Goal: Task Accomplishment & Management: Manage account settings

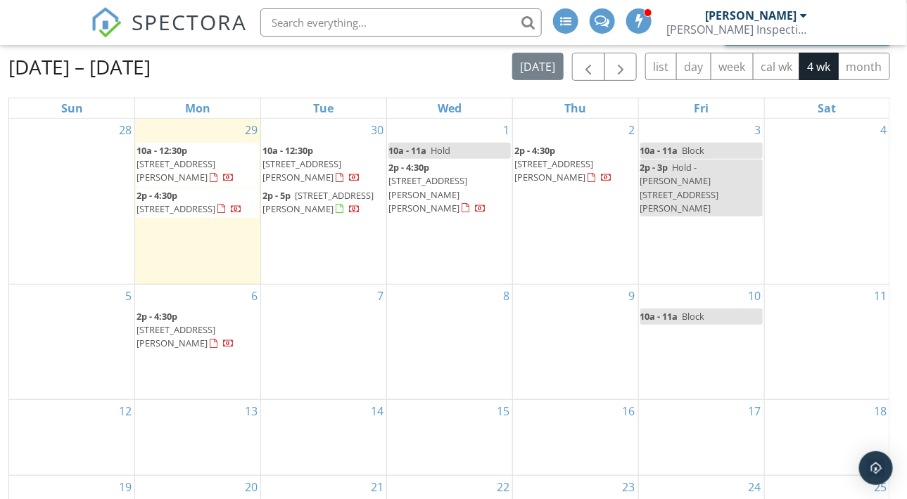
click at [201, 158] on span "1542 Ann St, East Lansing 48823" at bounding box center [175, 171] width 79 height 26
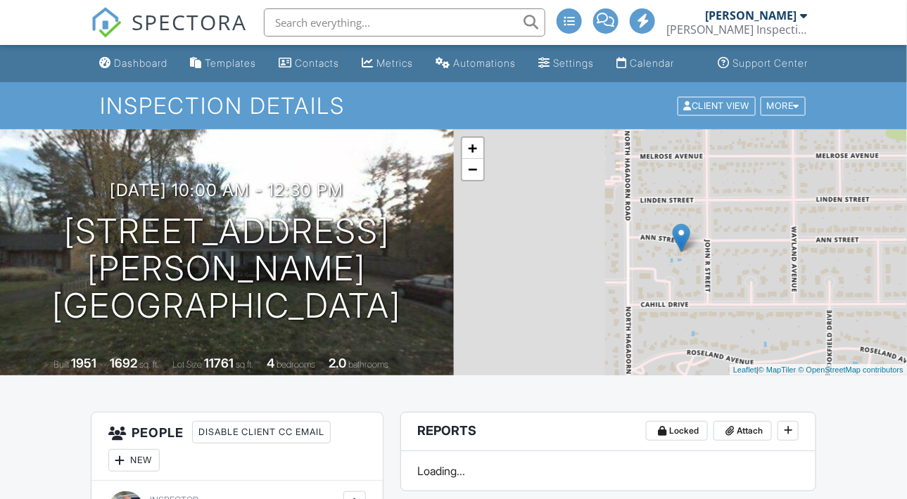
click at [656, 69] on div "Calendar" at bounding box center [651, 63] width 44 height 12
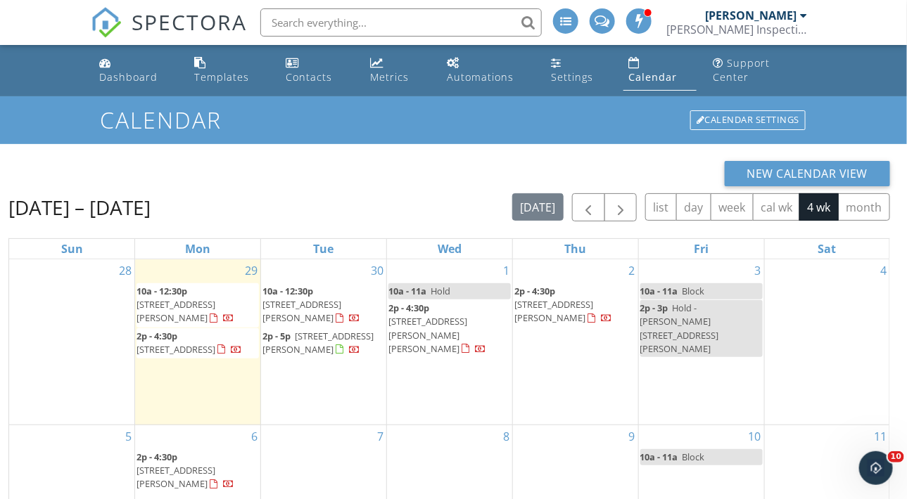
click at [180, 343] on span "[STREET_ADDRESS]" at bounding box center [175, 349] width 79 height 13
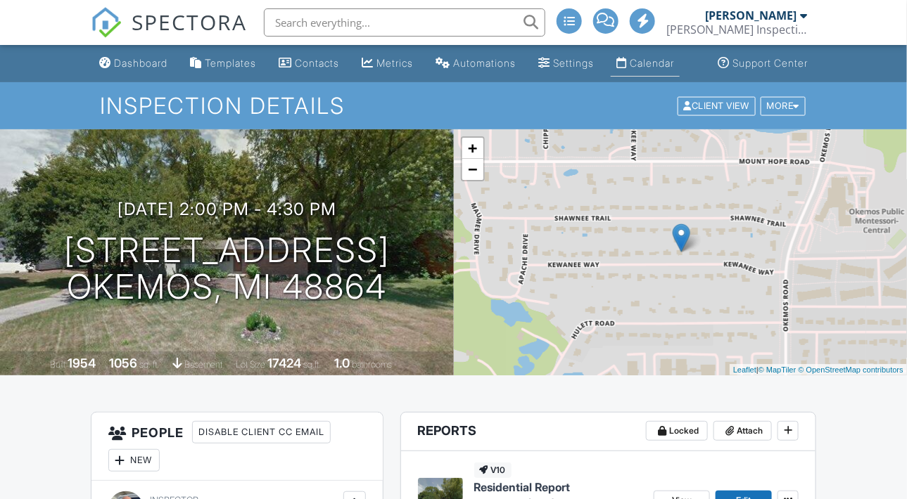
click at [653, 69] on div "Calendar" at bounding box center [651, 63] width 44 height 12
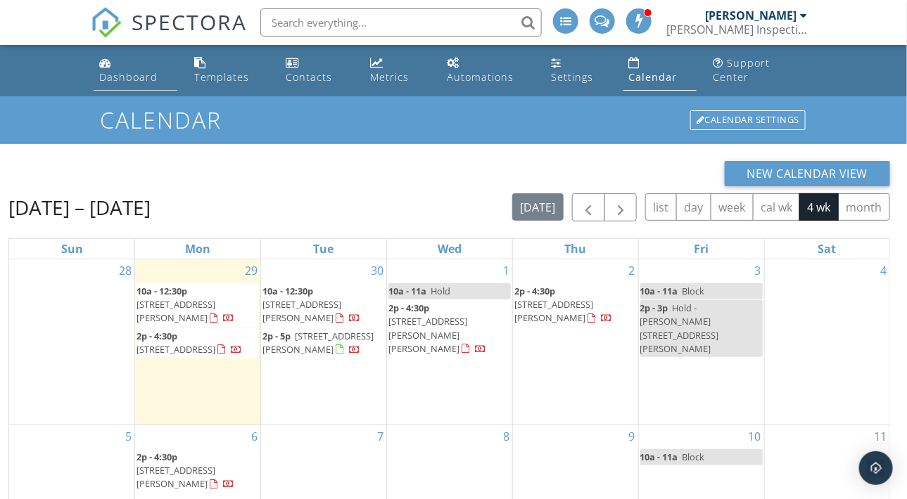
click at [127, 75] on div "Dashboard" at bounding box center [128, 76] width 58 height 13
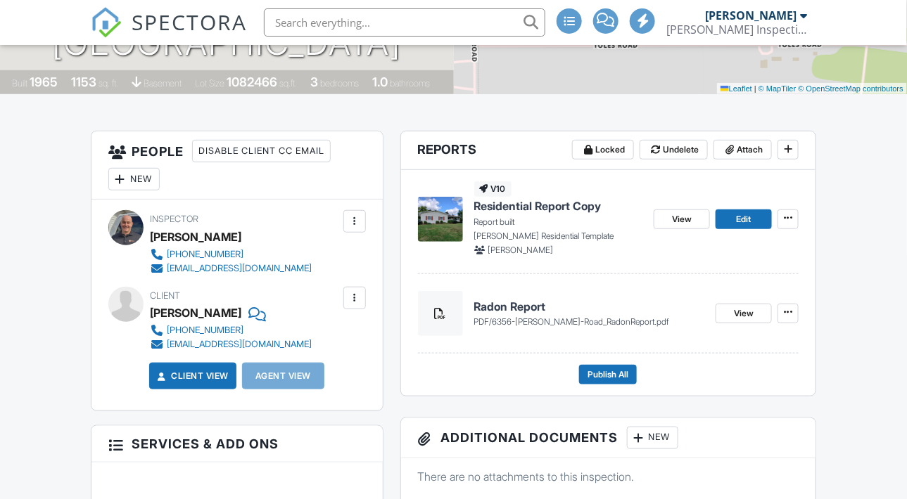
scroll to position [262, 0]
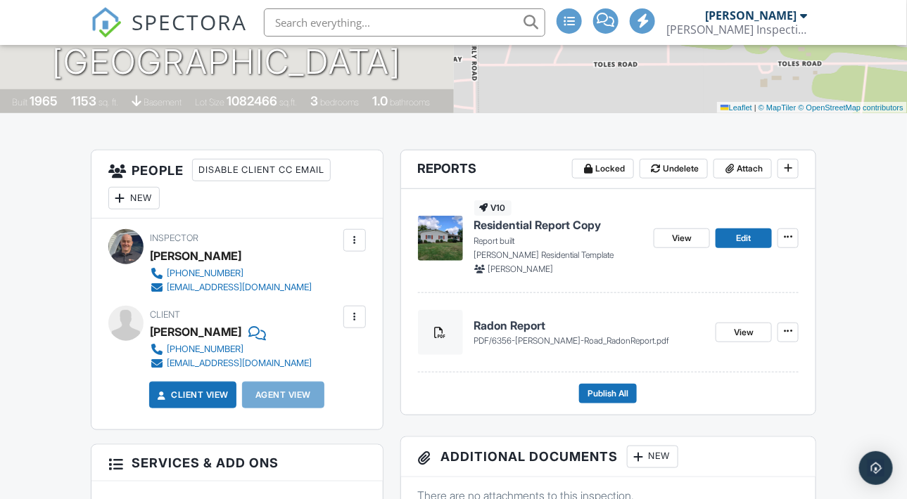
click at [558, 346] on span "6356-[PERSON_NAME]-Road_RadonReport.pdf" at bounding box center [580, 340] width 177 height 11
click at [739, 340] on span "View" at bounding box center [744, 333] width 20 height 14
click at [678, 245] on span "View" at bounding box center [682, 238] width 20 height 14
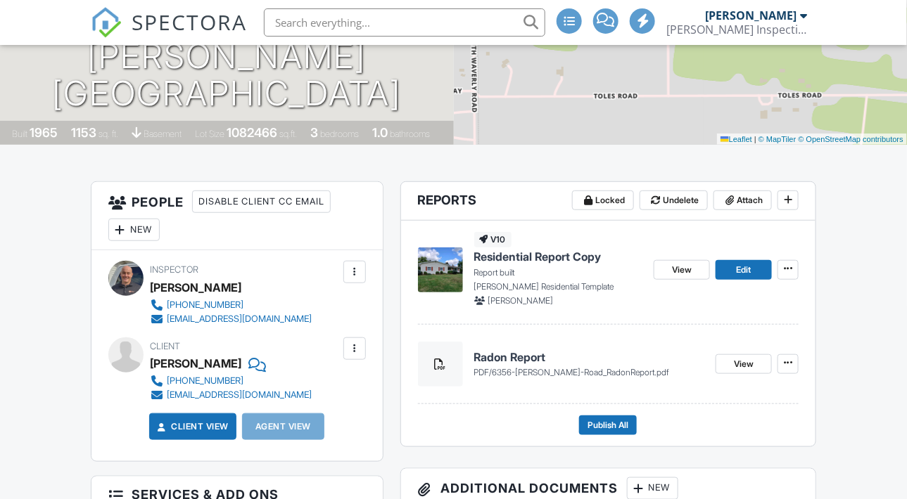
scroll to position [234, 0]
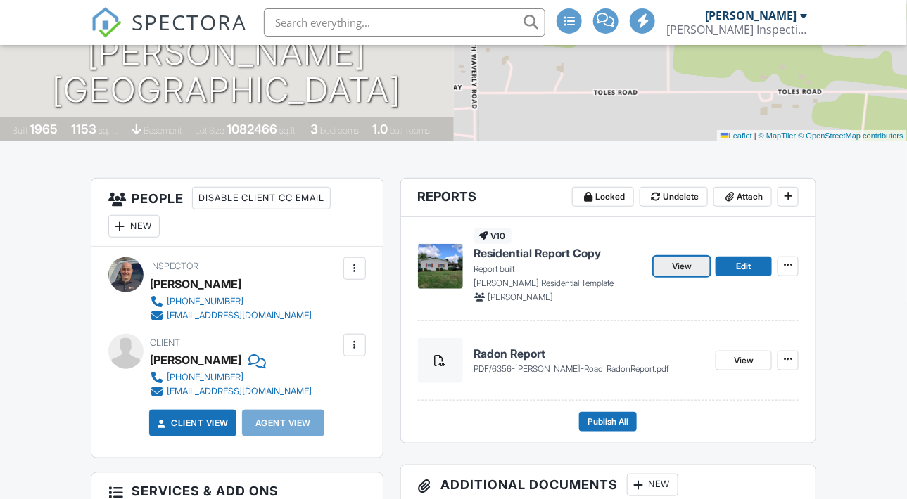
click at [675, 274] on span "View" at bounding box center [682, 267] width 20 height 14
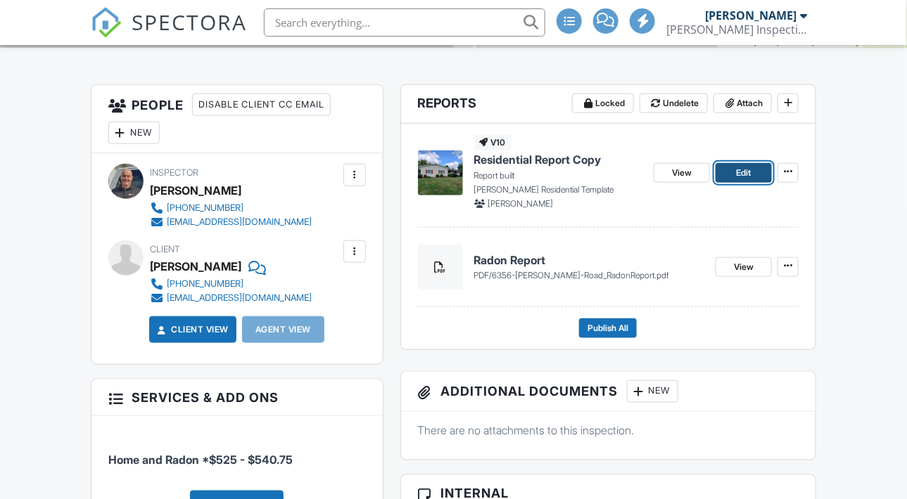
click at [754, 183] on link "Edit" at bounding box center [743, 173] width 56 height 20
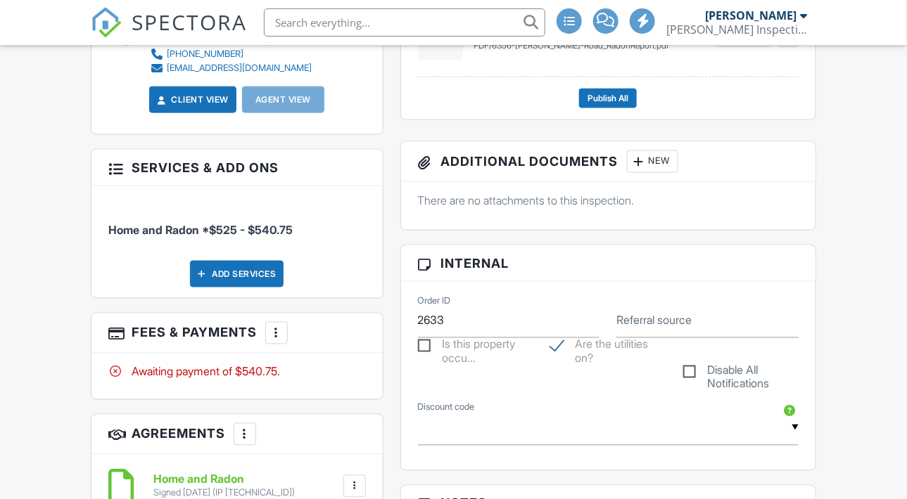
scroll to position [609, 0]
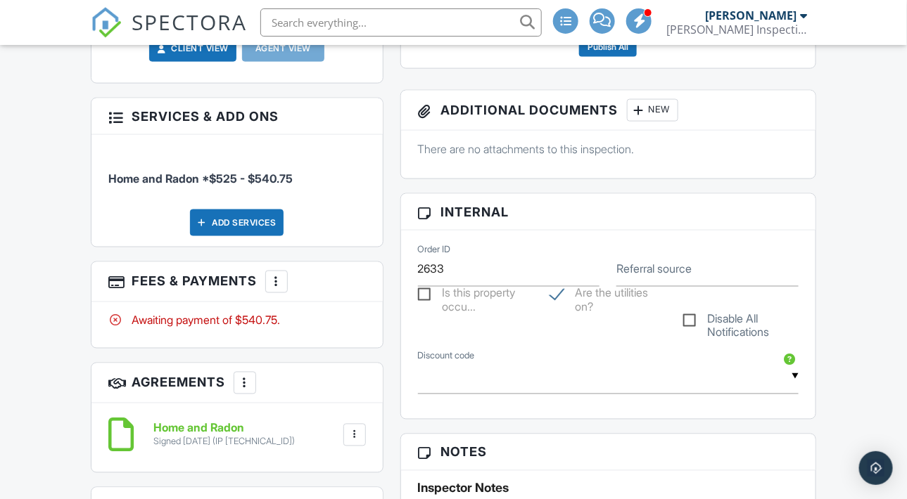
click at [275, 289] on div at bounding box center [276, 282] width 14 height 14
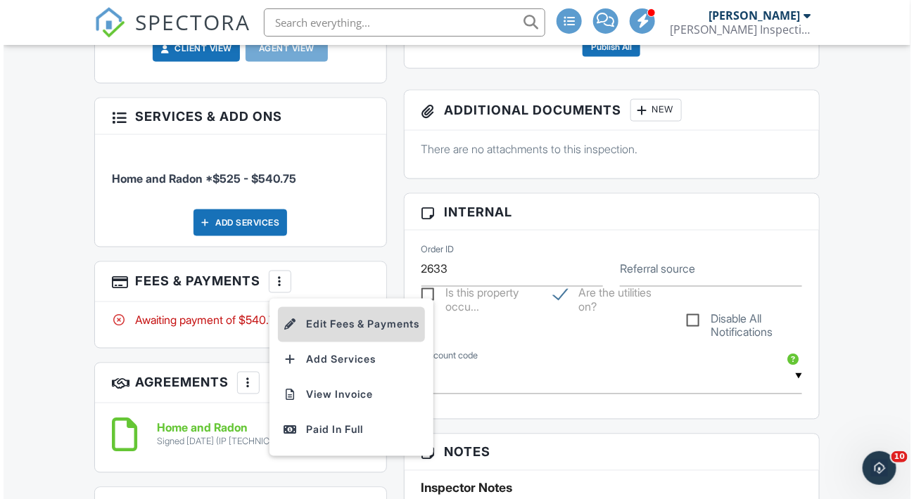
scroll to position [0, 0]
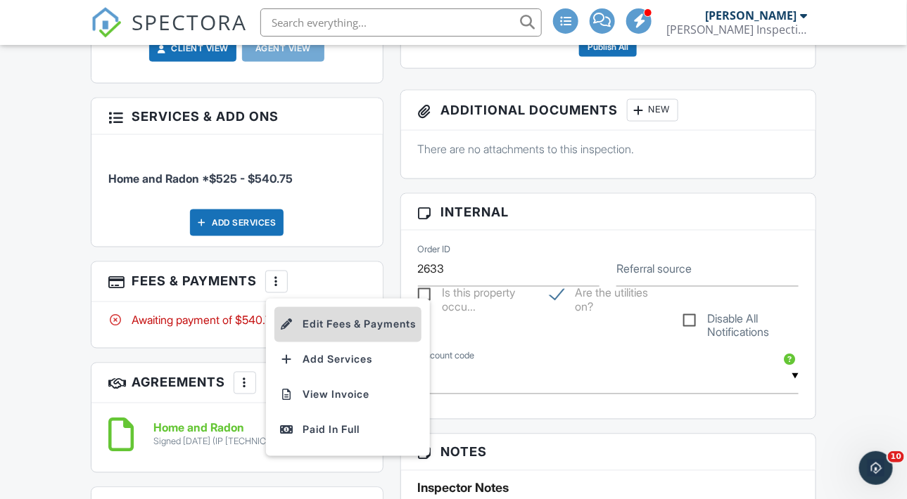
click at [358, 340] on li "Edit Fees & Payments" at bounding box center [347, 324] width 147 height 35
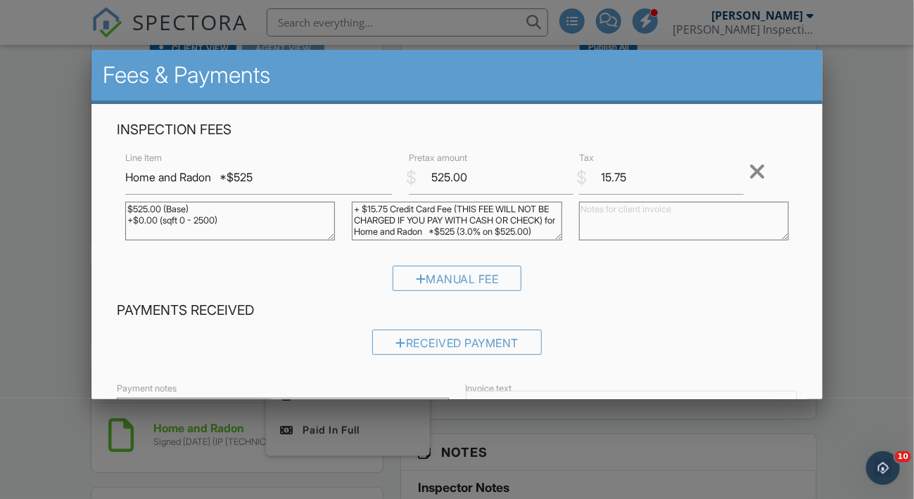
drag, startPoint x: 443, startPoint y: 222, endPoint x: 341, endPoint y: 195, distance: 105.6
click at [343, 195] on div "+ $15.75 Credit Card Fee (THIS FEE WILL NOT BE CHARGED IF YOU PAY WITH CASH OR …" at bounding box center [456, 223] width 226 height 56
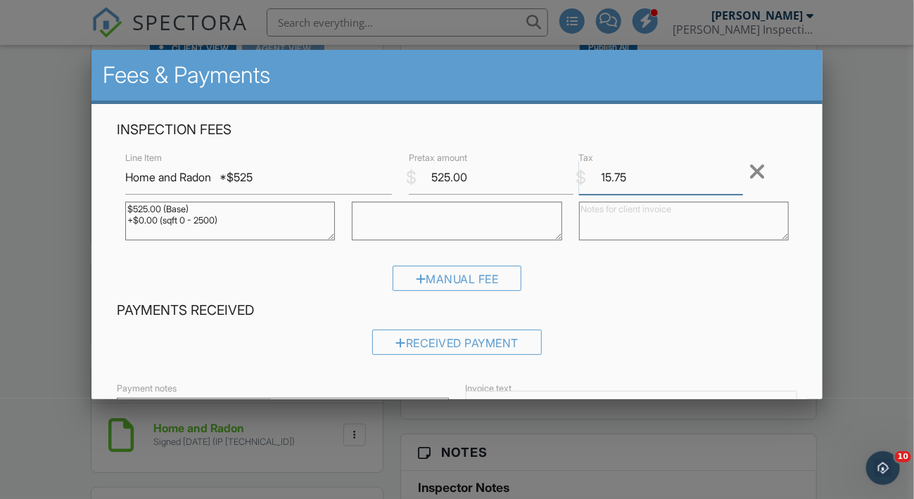
drag, startPoint x: 622, startPoint y: 177, endPoint x: 589, endPoint y: 174, distance: 32.5
click at [589, 174] on input "15.75" at bounding box center [661, 177] width 165 height 34
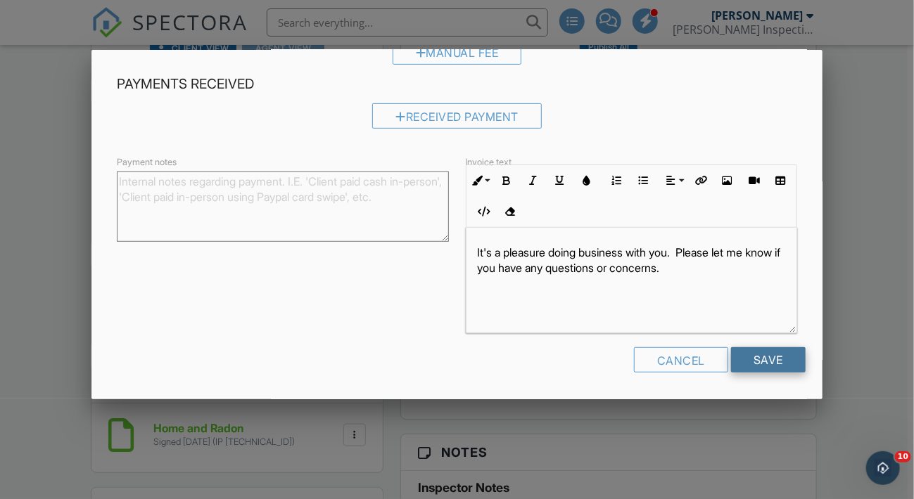
click at [745, 349] on input "Save" at bounding box center [768, 359] width 75 height 25
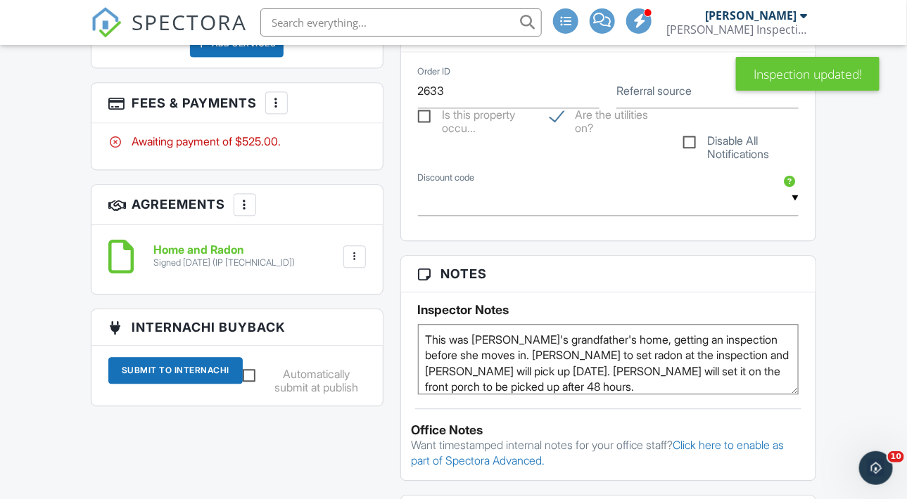
scroll to position [985, 0]
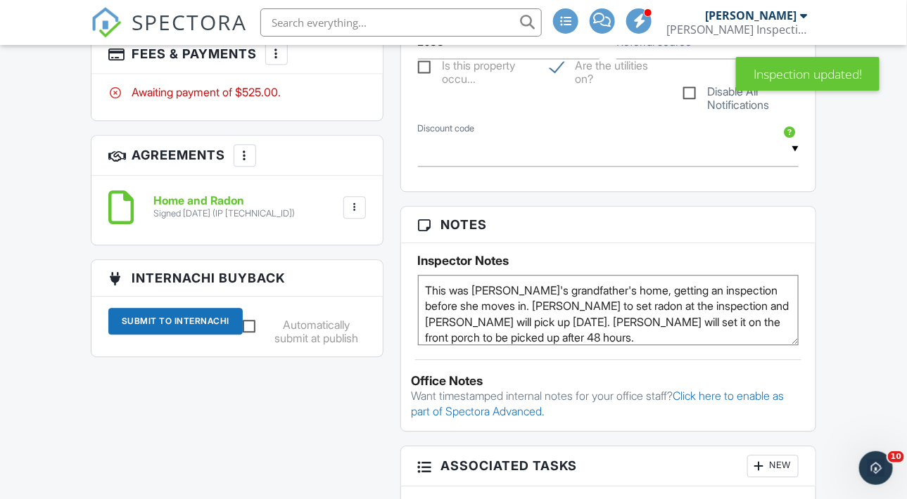
click at [283, 60] on div at bounding box center [276, 53] width 14 height 14
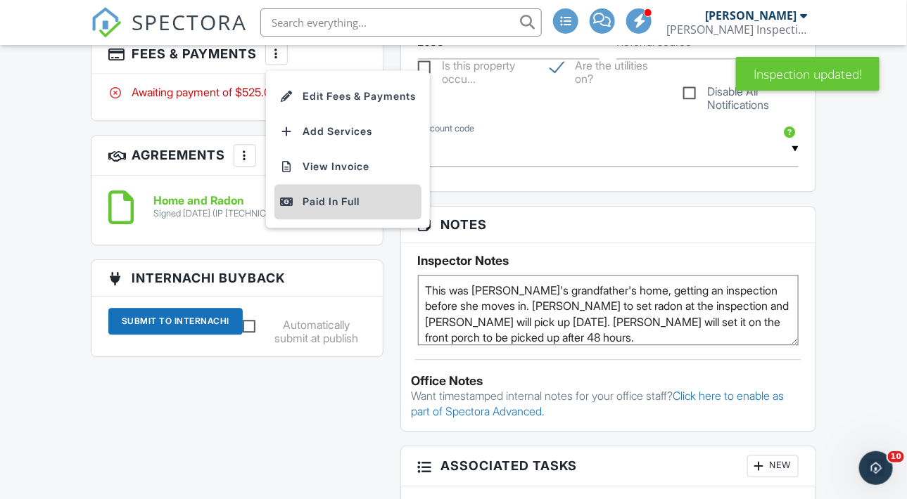
click at [319, 210] on div "Paid In Full" at bounding box center [348, 201] width 136 height 17
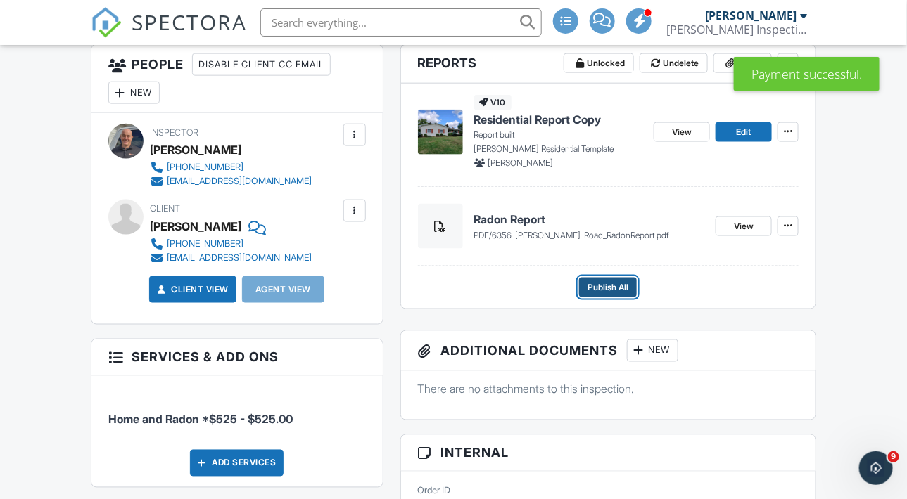
click at [611, 291] on button "Publish All" at bounding box center [608, 288] width 58 height 20
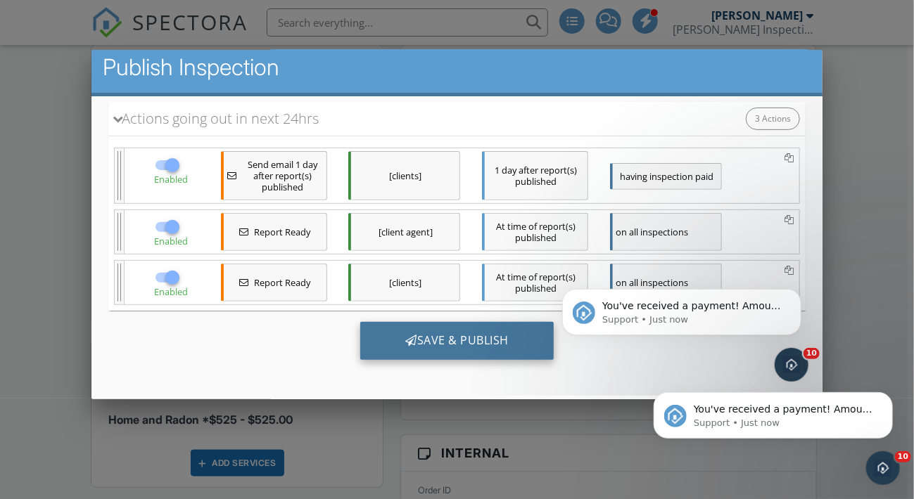
click at [437, 336] on div "Save & Publish" at bounding box center [455, 340] width 193 height 38
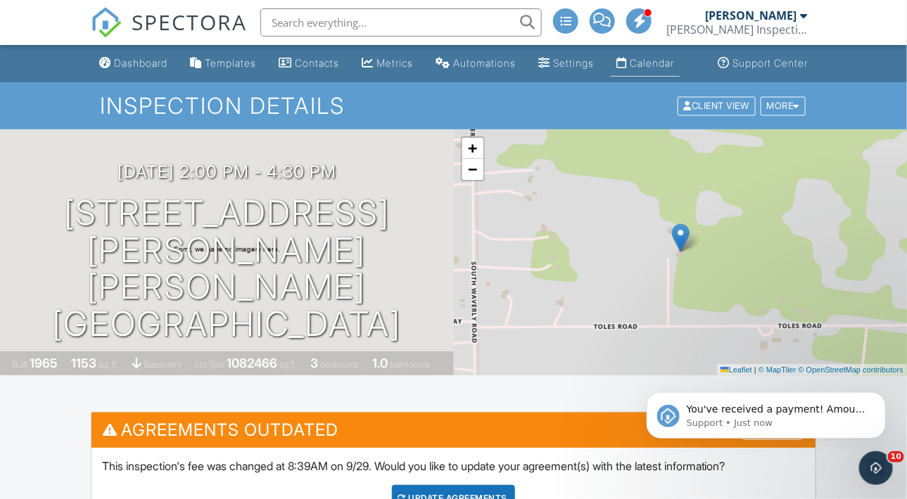
click at [632, 69] on link "Calendar" at bounding box center [645, 64] width 69 height 26
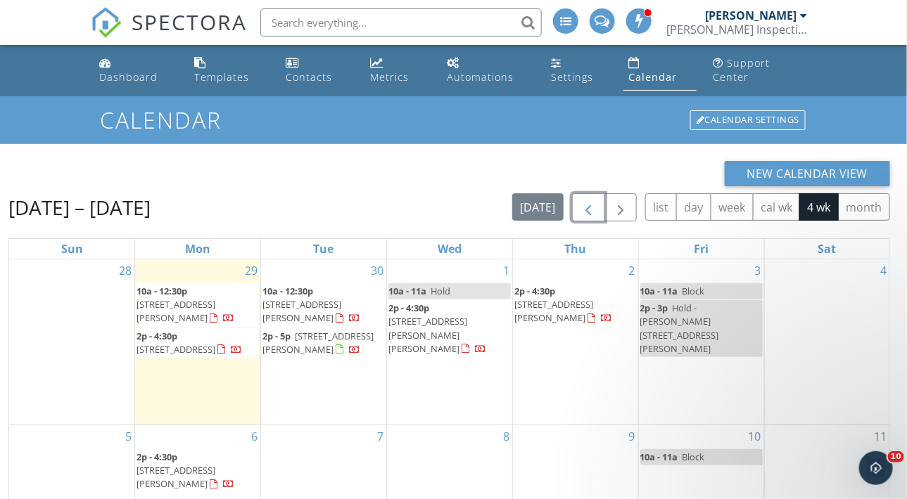
click at [587, 210] on span "button" at bounding box center [588, 208] width 17 height 17
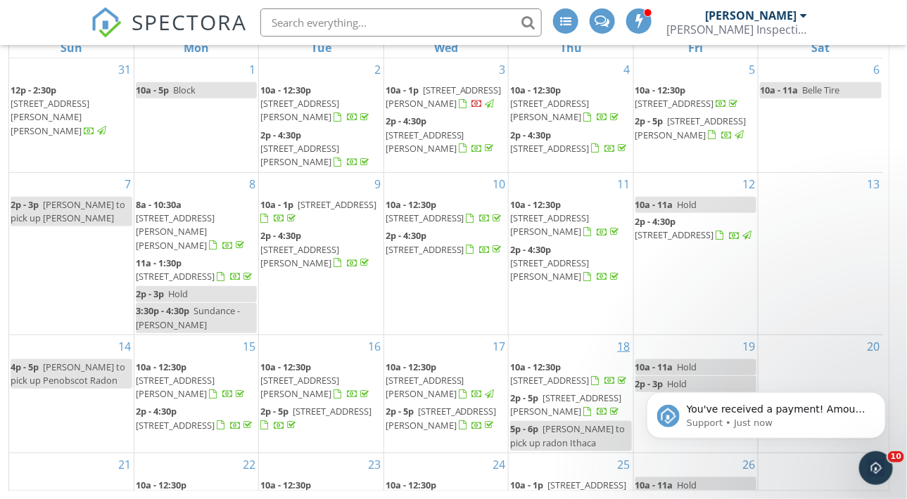
scroll to position [41, 0]
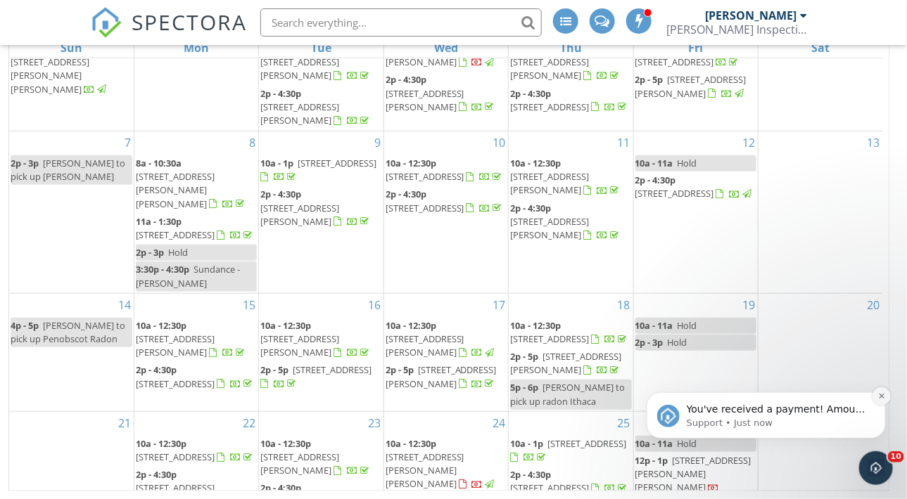
click at [880, 393] on icon "Dismiss notification" at bounding box center [881, 396] width 8 height 8
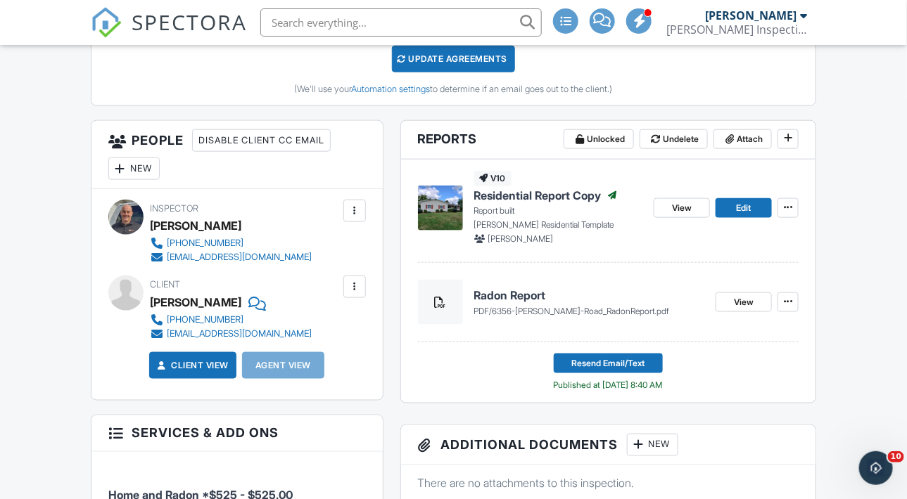
scroll to position [422, 0]
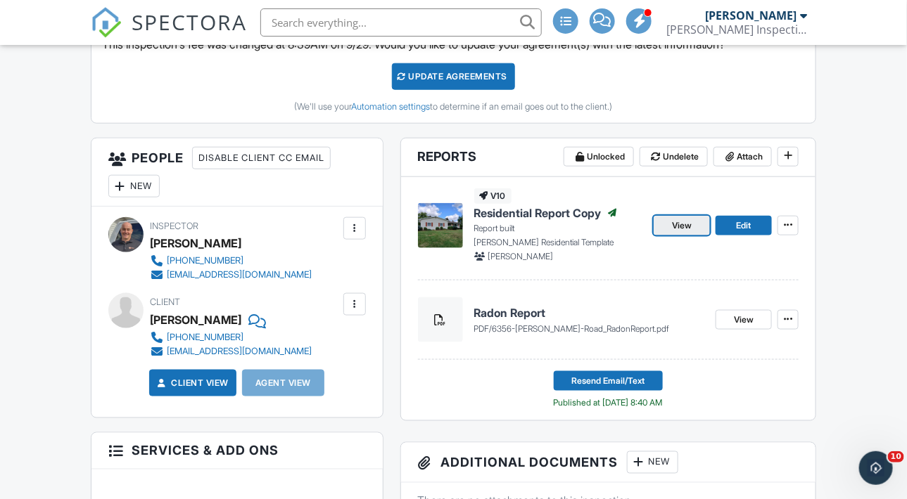
click at [686, 233] on span "View" at bounding box center [682, 226] width 20 height 14
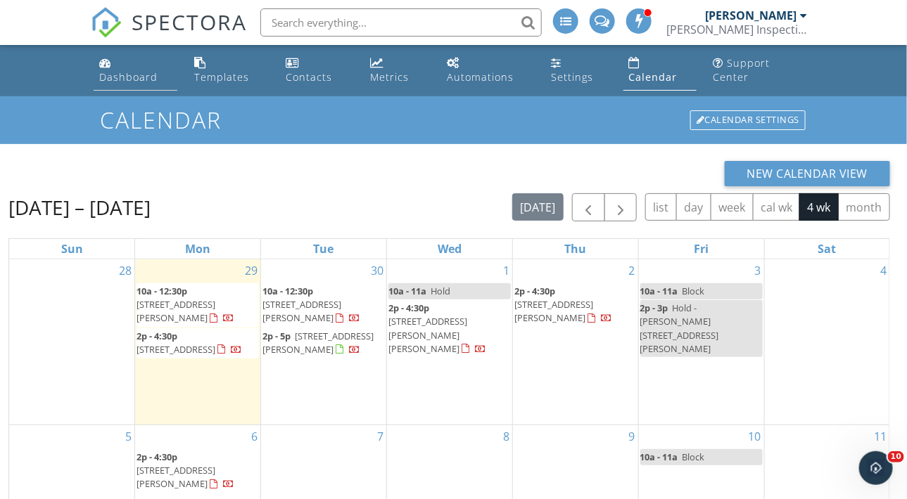
click at [141, 82] on div "Dashboard" at bounding box center [128, 76] width 58 height 13
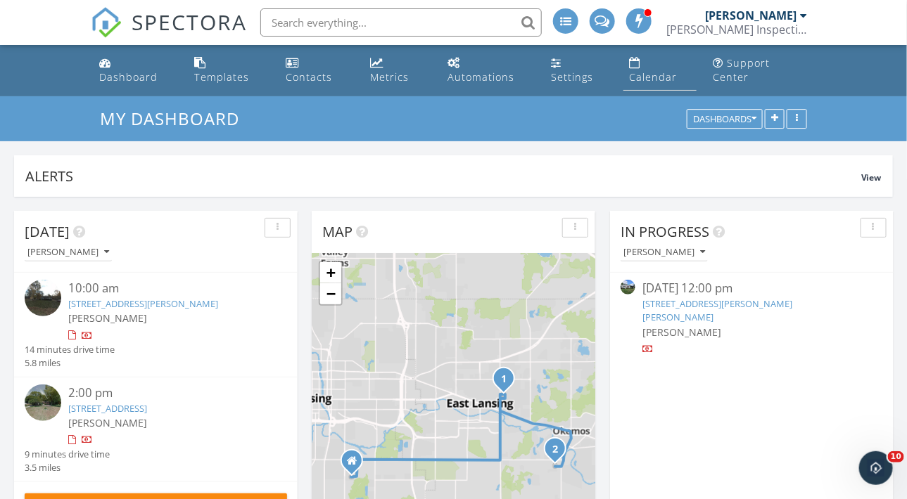
click at [662, 70] on div "Calendar" at bounding box center [653, 76] width 48 height 13
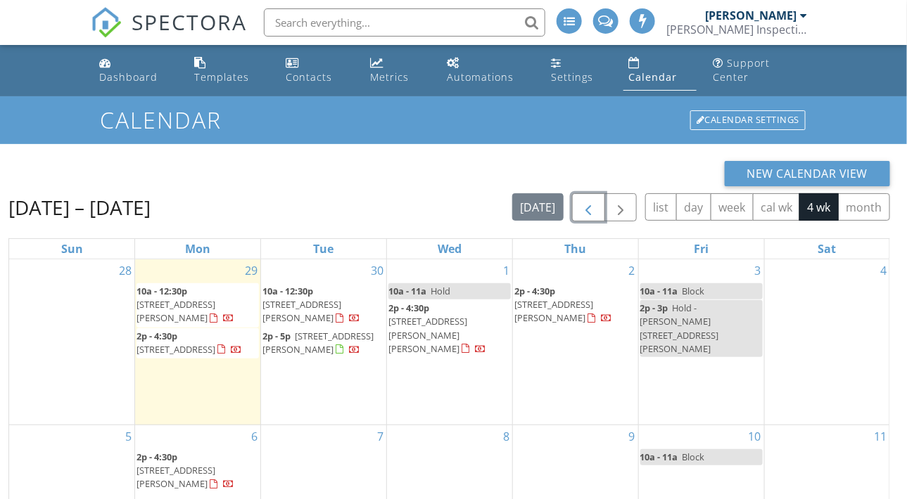
click at [585, 200] on span "button" at bounding box center [588, 208] width 17 height 17
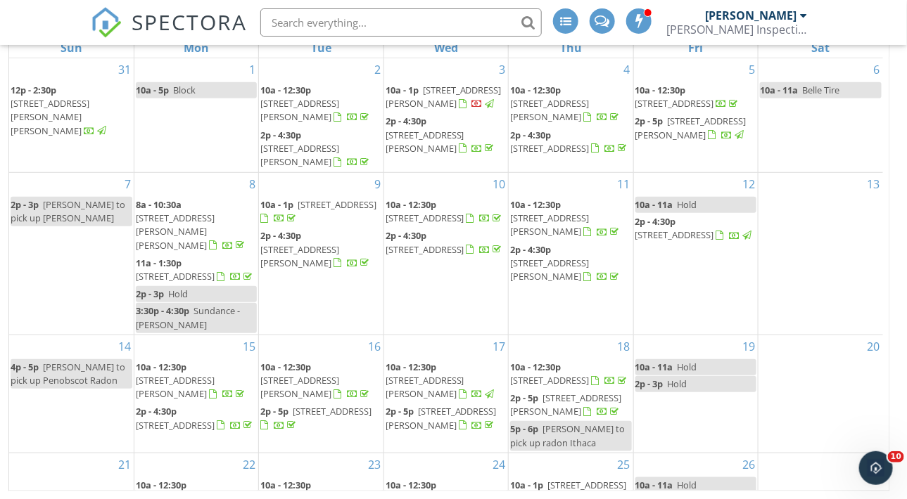
scroll to position [41, 0]
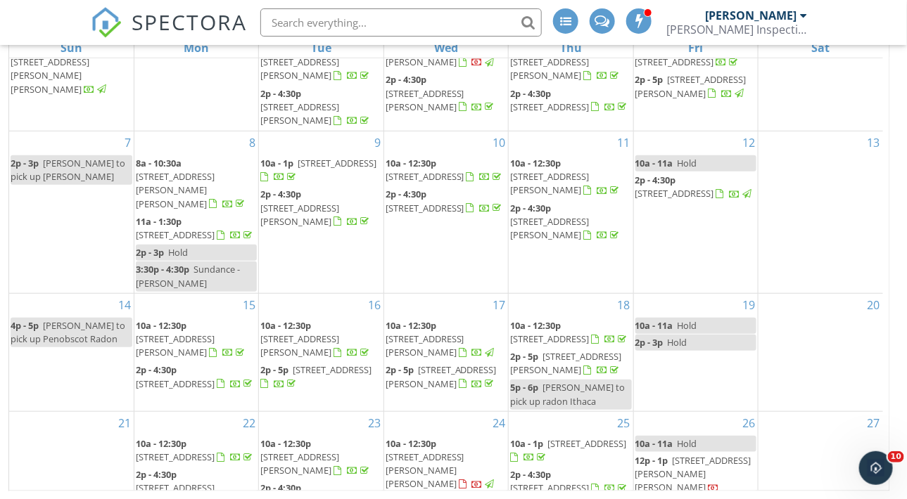
click at [433, 437] on span "10a - 12:30p" at bounding box center [410, 443] width 51 height 13
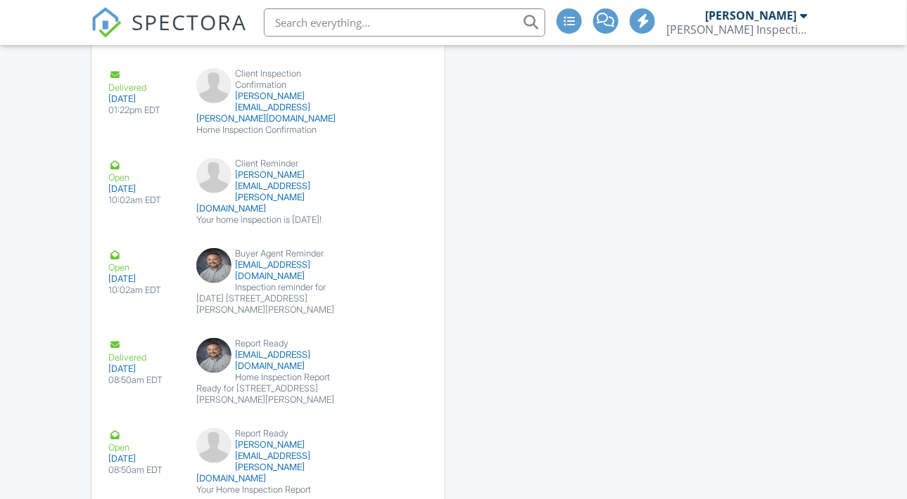
scroll to position [2285, 0]
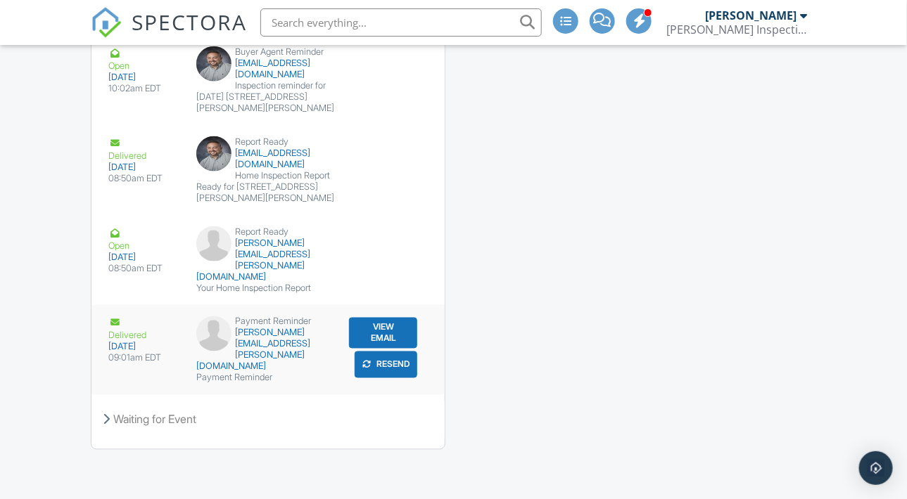
click at [368, 330] on button "View Email" at bounding box center [383, 333] width 68 height 31
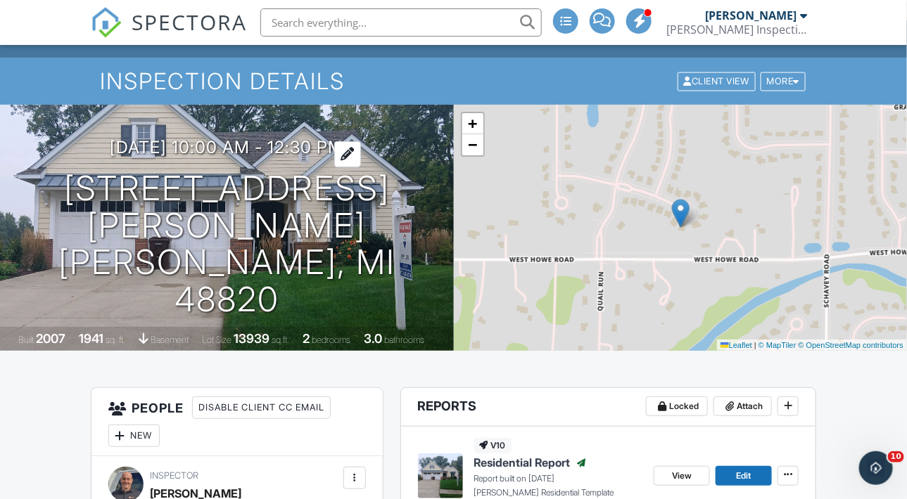
scroll to position [0, 0]
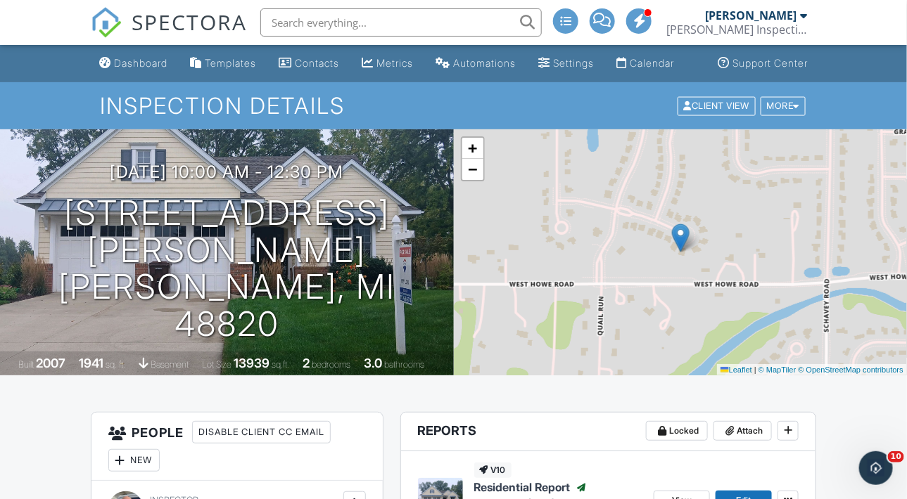
drag, startPoint x: 665, startPoint y: 80, endPoint x: 660, endPoint y: 88, distance: 9.2
click at [665, 69] on div "Calendar" at bounding box center [651, 63] width 44 height 12
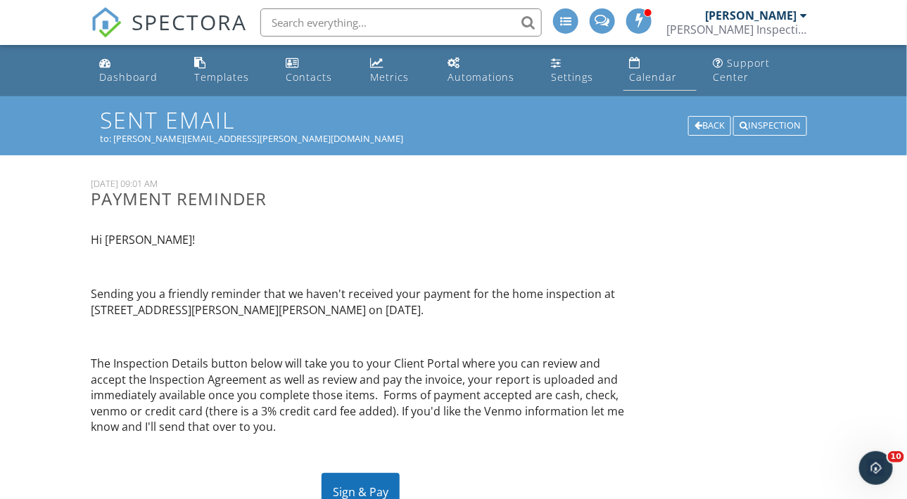
click at [677, 70] on div "Calendar" at bounding box center [653, 76] width 48 height 13
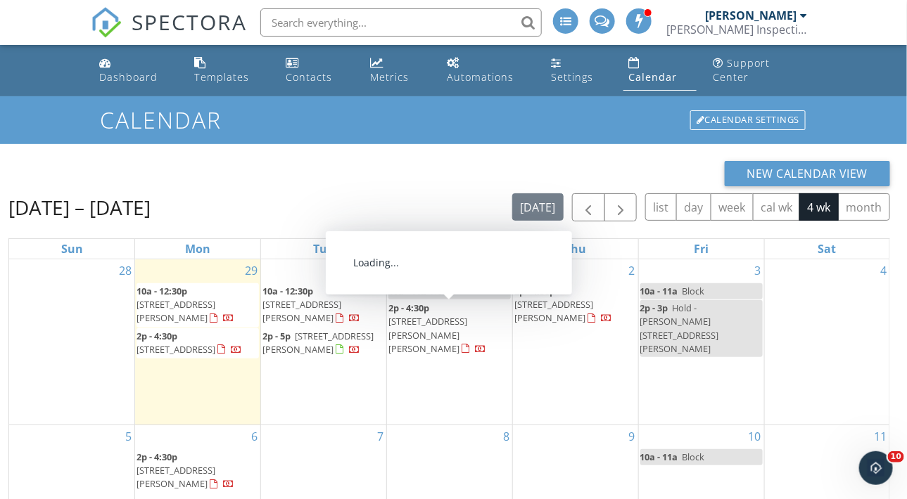
click at [465, 368] on div "1 10a - 11a Hold 2p - 4:30p 315 W Henry St, Charlotte 48813" at bounding box center [449, 342] width 125 height 165
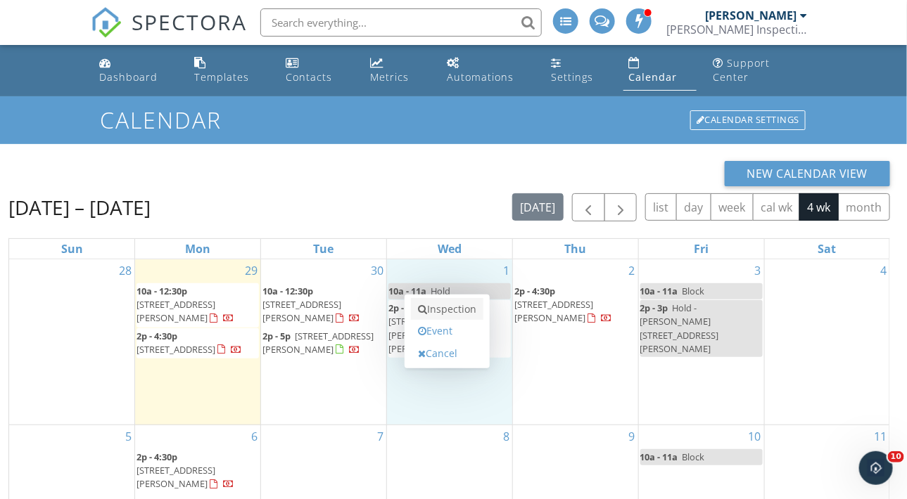
click at [444, 312] on link "Inspection" at bounding box center [447, 309] width 72 height 23
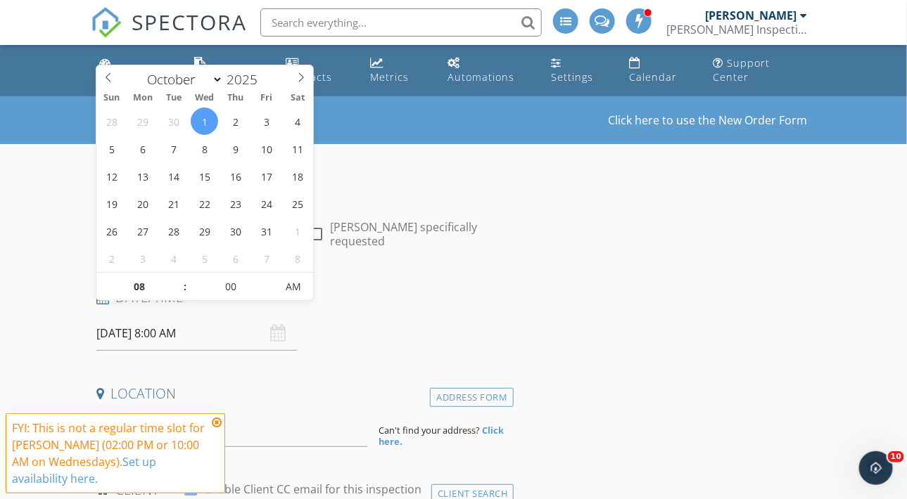
click at [172, 317] on input "[DATE] 8:00 AM" at bounding box center [196, 334] width 200 height 34
type input "09"
type input "[DATE] 9:00 AM"
click at [174, 280] on span at bounding box center [178, 280] width 10 height 14
type input "10"
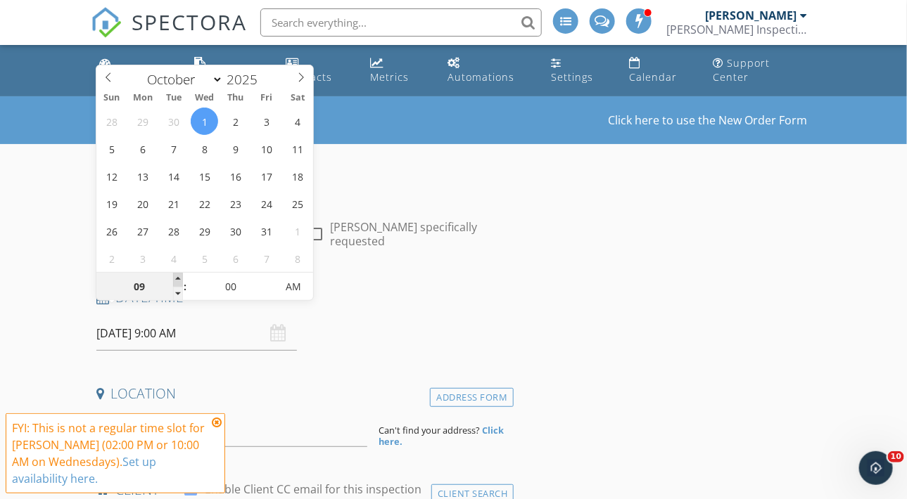
type input "[DATE] 10:00 AM"
click at [174, 280] on span at bounding box center [178, 280] width 10 height 14
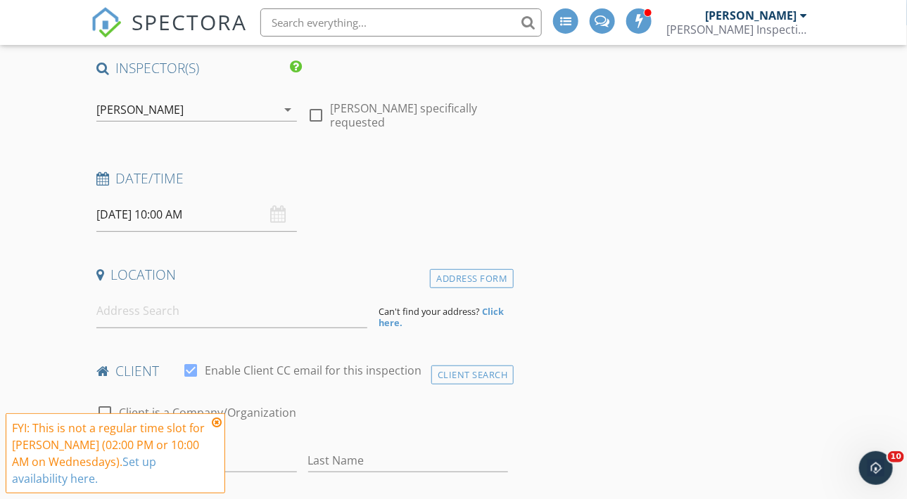
scroll to position [187, 0]
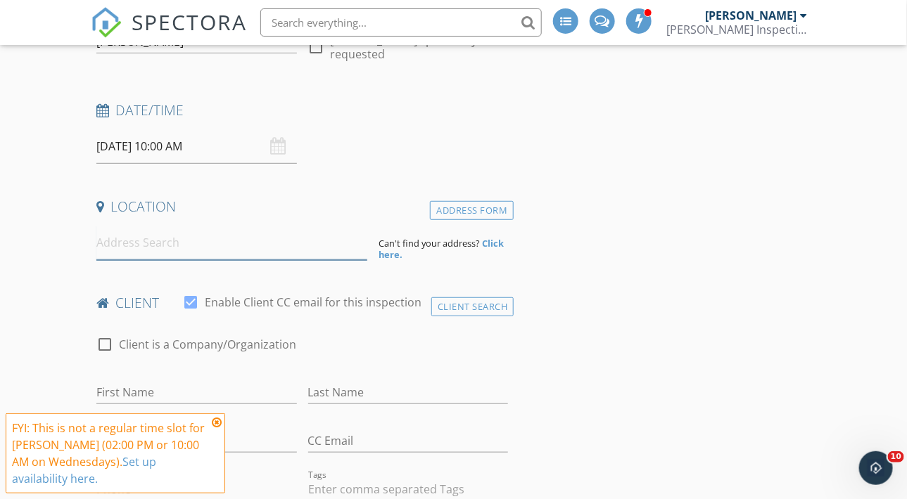
click at [136, 229] on input at bounding box center [231, 243] width 271 height 34
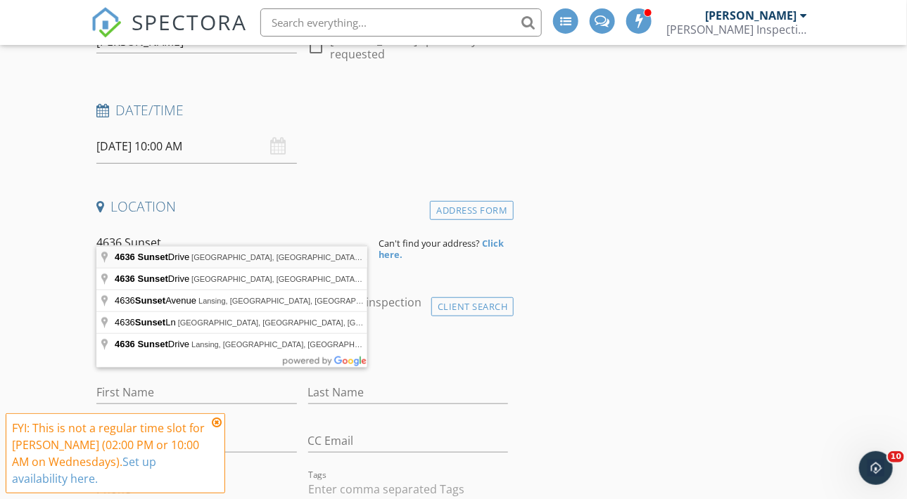
type input "4636 Sunset Drive, Potterville, MI, USA"
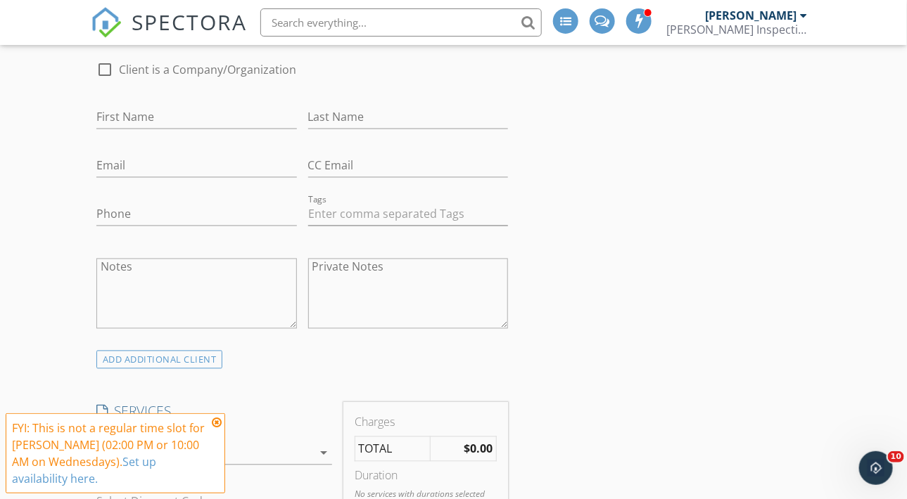
scroll to position [890, 0]
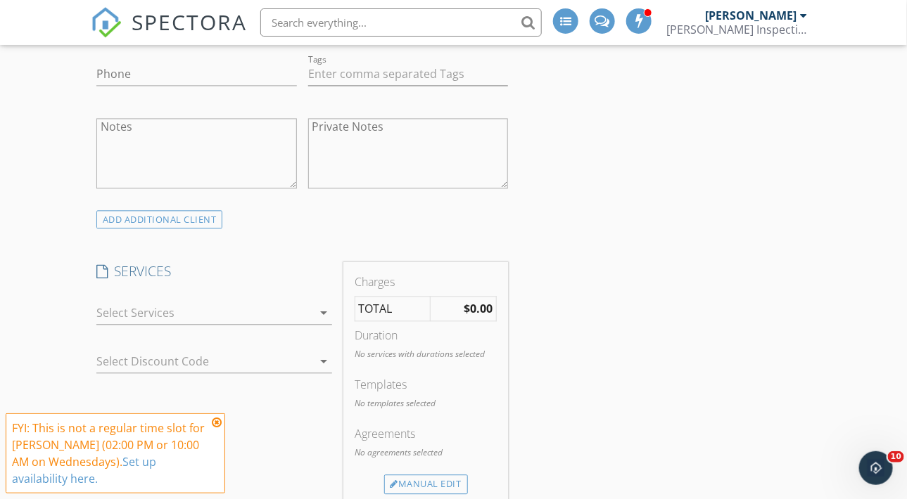
click at [127, 305] on div at bounding box center [204, 313] width 216 height 23
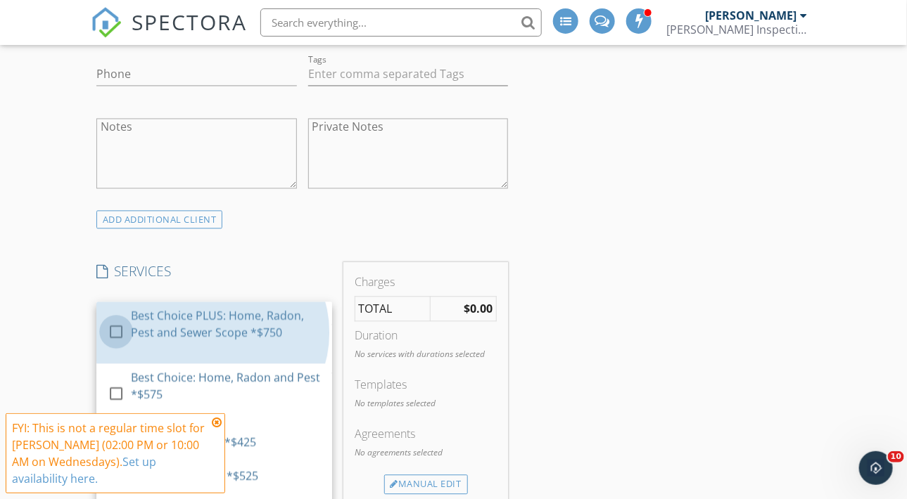
drag, startPoint x: 115, startPoint y: 320, endPoint x: 46, endPoint y: 305, distance: 70.6
click at [111, 320] on div at bounding box center [116, 332] width 24 height 24
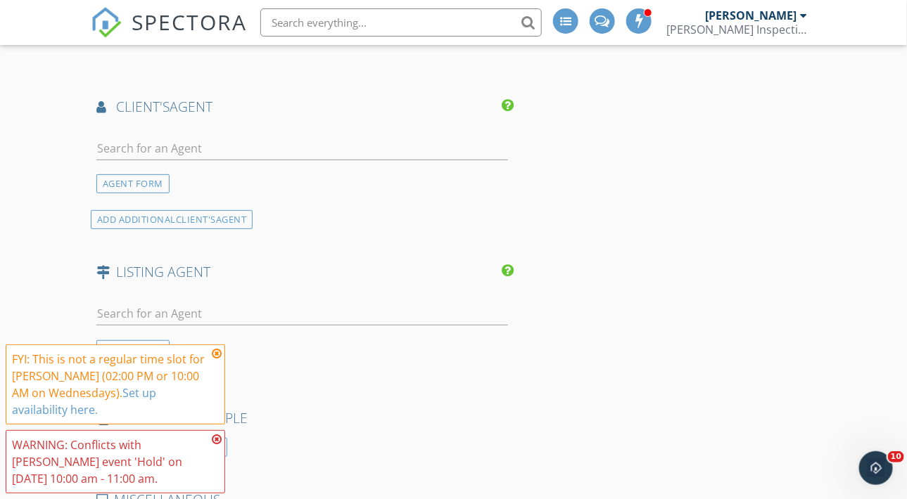
scroll to position [1688, 0]
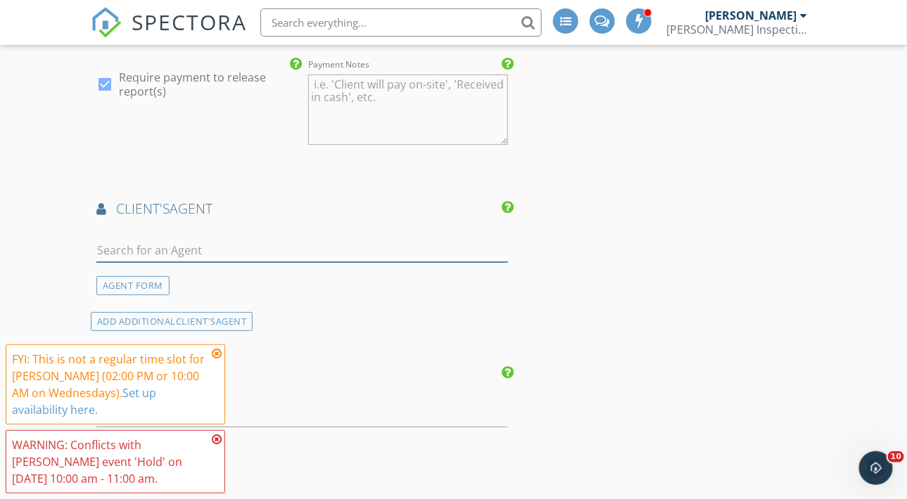
click at [148, 239] on input "text" at bounding box center [302, 250] width 412 height 23
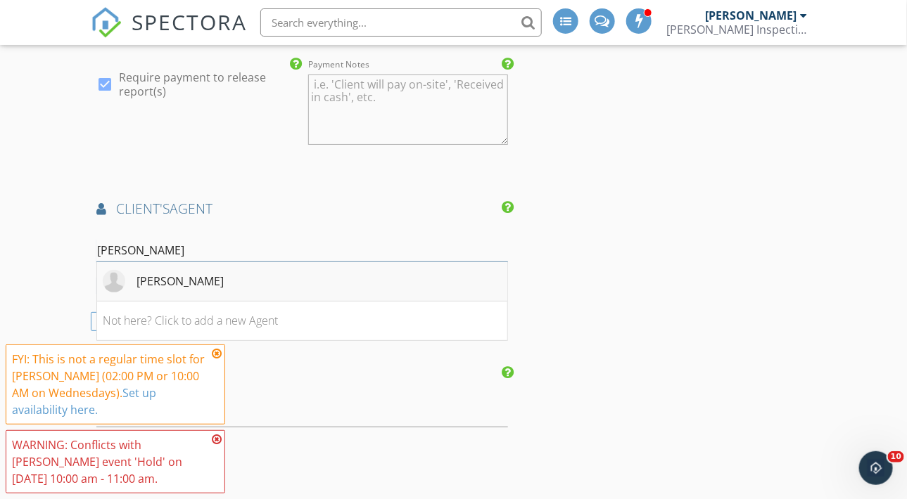
type input "Linda"
drag, startPoint x: 178, startPoint y: 269, endPoint x: 11, endPoint y: 257, distance: 167.9
click at [177, 273] on div "Linda Ellsworth-Moore" at bounding box center [179, 281] width 87 height 17
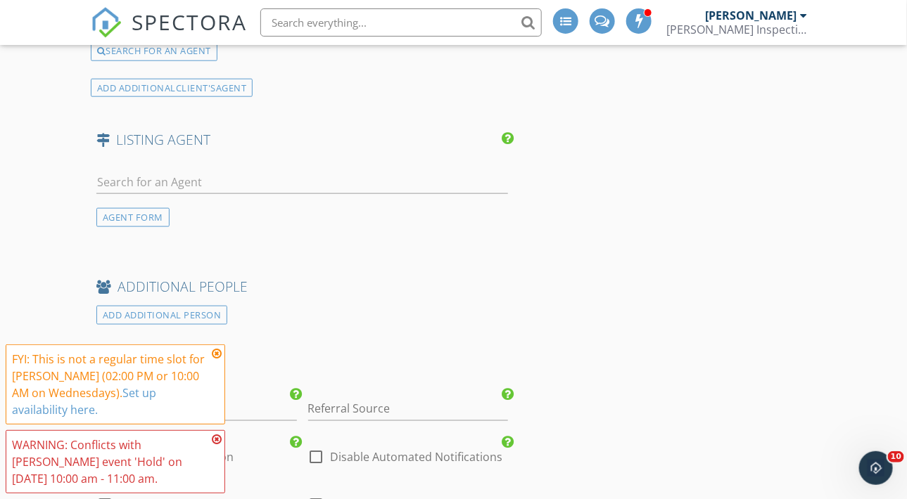
scroll to position [2156, 0]
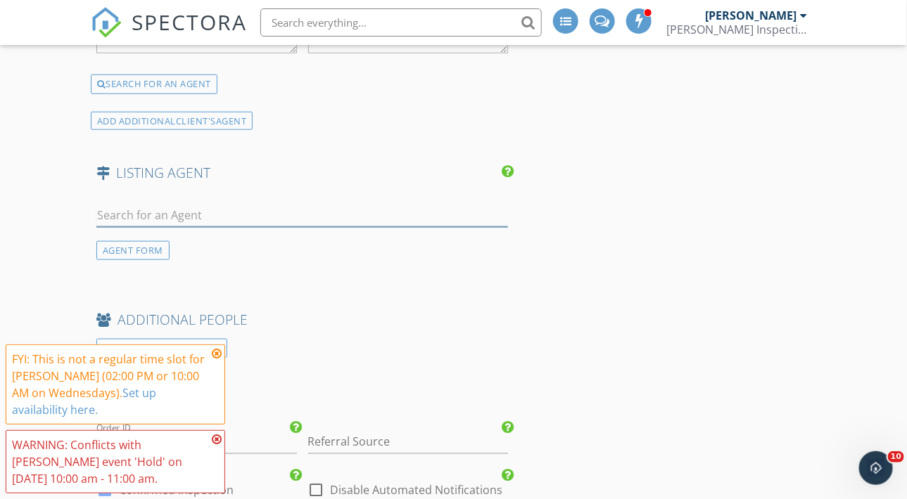
click at [168, 204] on input "text" at bounding box center [302, 215] width 412 height 23
type input "Linda"
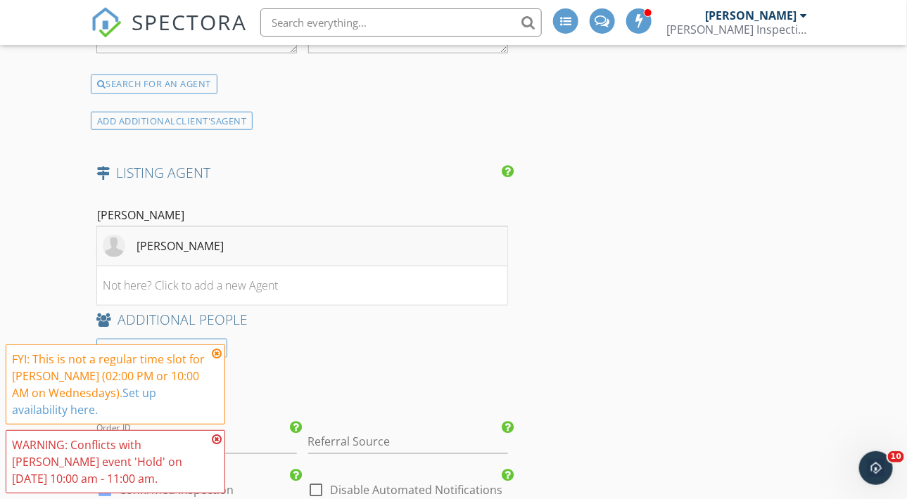
click at [172, 239] on div "[PERSON_NAME]" at bounding box center [163, 246] width 121 height 23
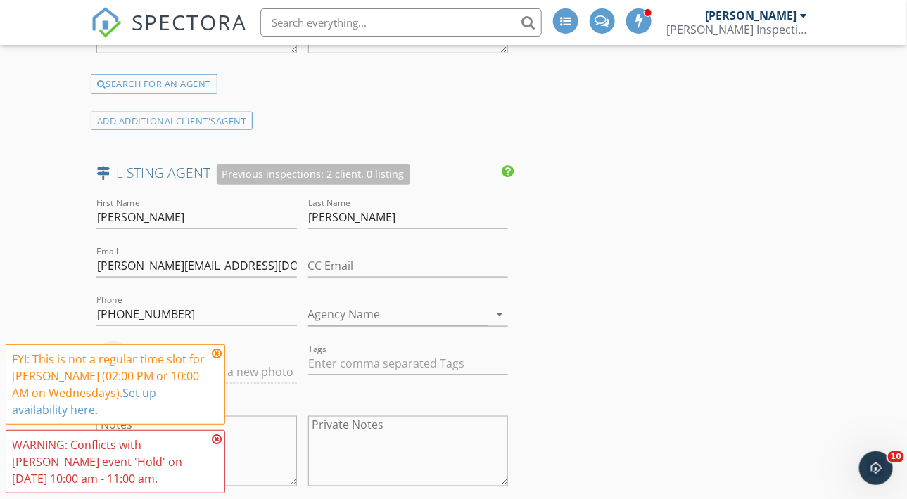
scroll to position [2391, 0]
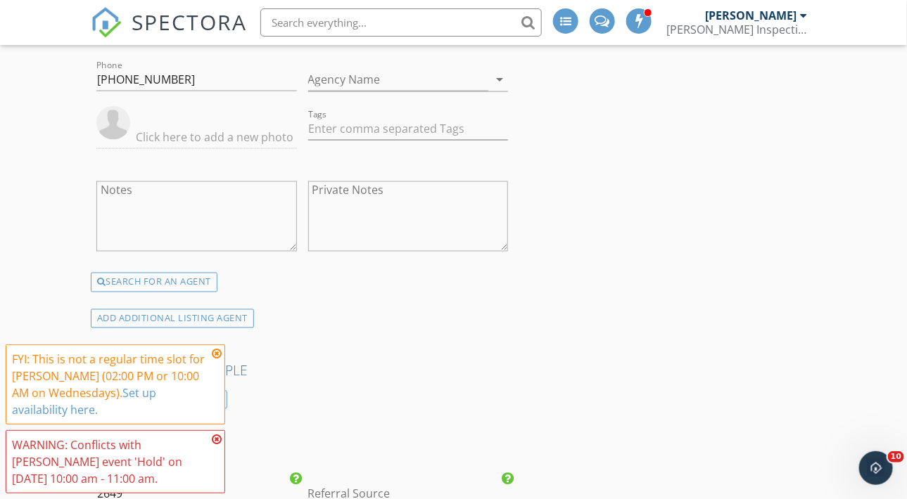
click at [217, 352] on icon at bounding box center [217, 353] width 10 height 11
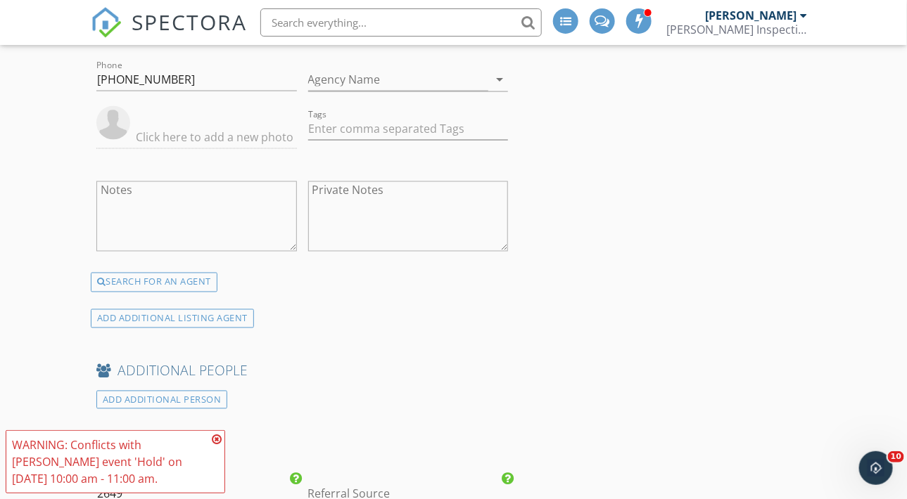
drag, startPoint x: 218, startPoint y: 441, endPoint x: 163, endPoint y: 406, distance: 65.2
click at [217, 439] on icon at bounding box center [217, 439] width 10 height 11
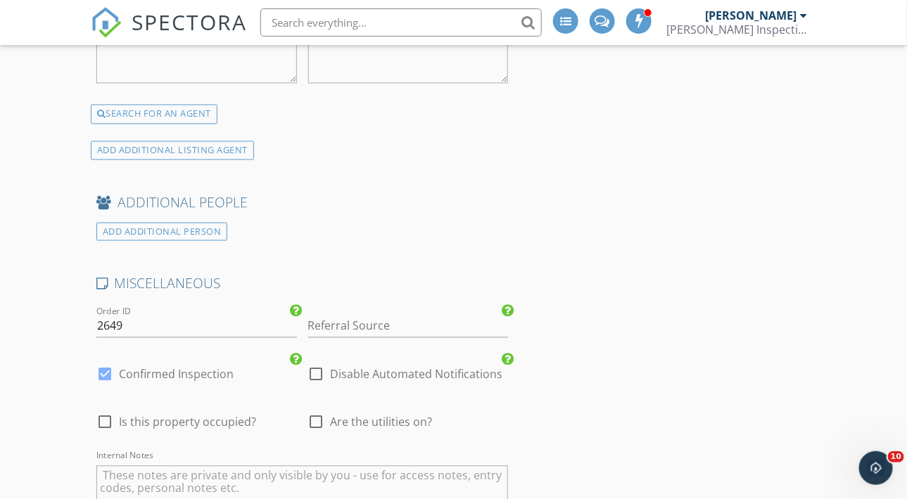
scroll to position [2626, 0]
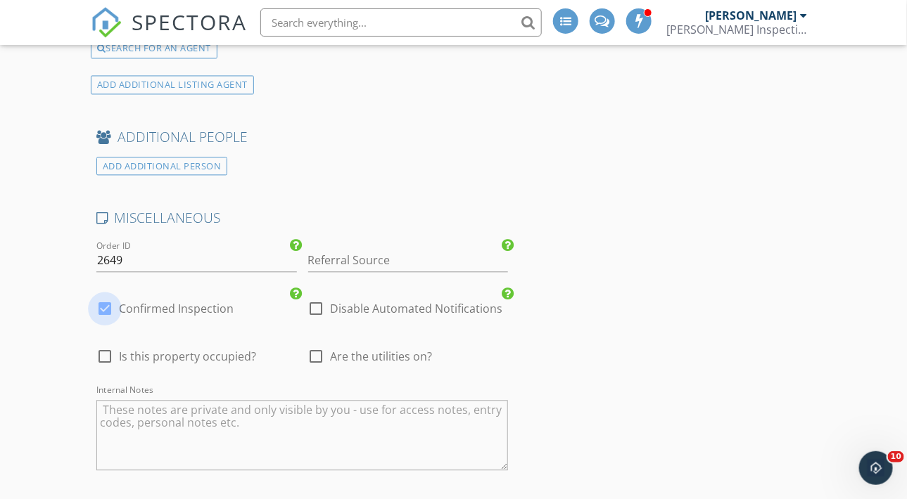
drag, startPoint x: 100, startPoint y: 290, endPoint x: 57, endPoint y: 289, distance: 42.9
click at [97, 297] on div at bounding box center [105, 309] width 24 height 24
checkbox input "false"
checkbox input "true"
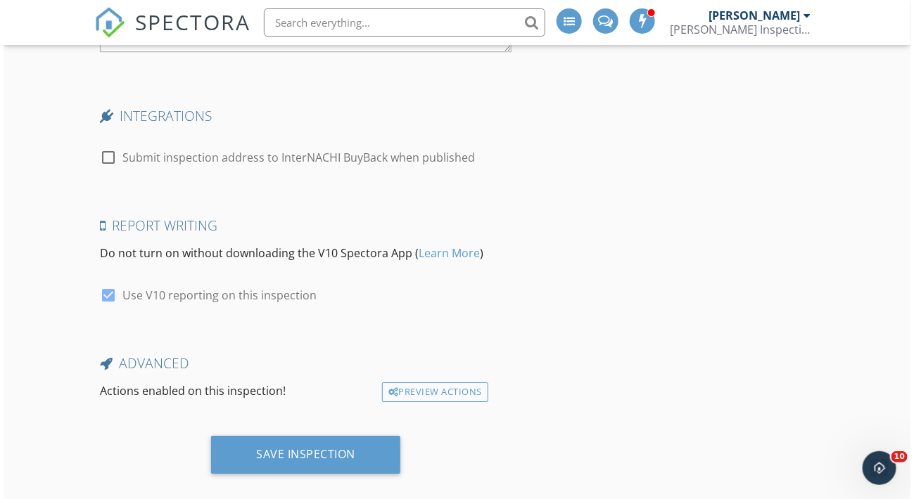
scroll to position [3045, 0]
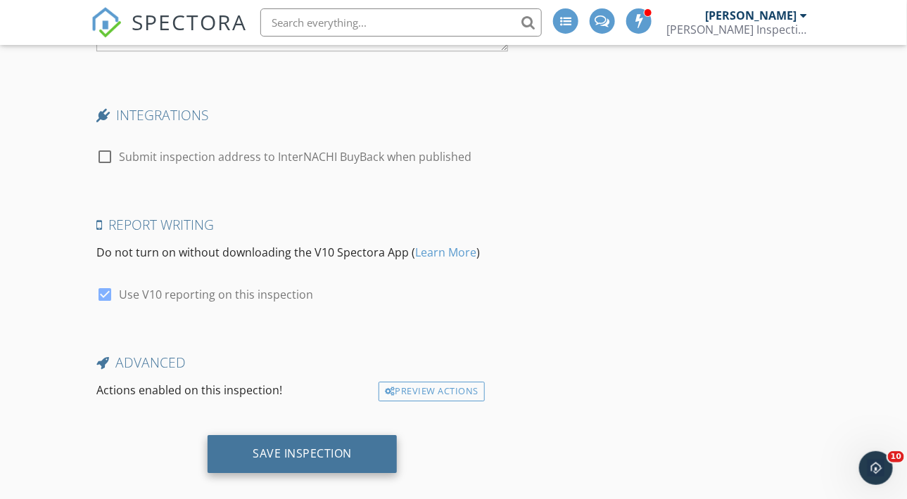
click at [277, 447] on div "Save Inspection" at bounding box center [302, 454] width 99 height 14
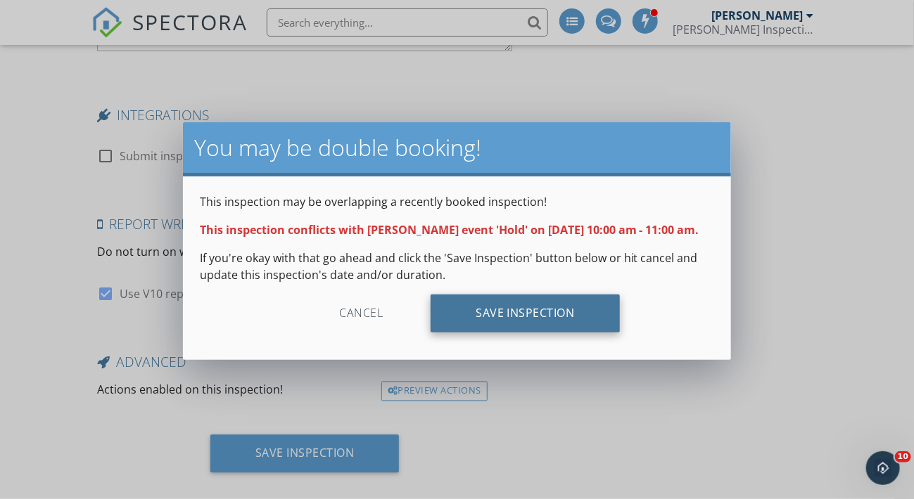
click at [520, 323] on div "Save Inspection" at bounding box center [524, 314] width 189 height 38
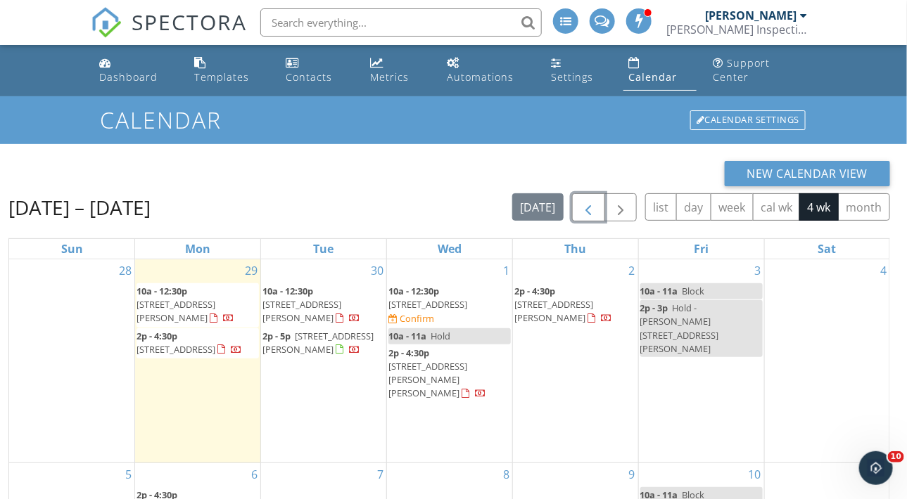
drag, startPoint x: 591, startPoint y: 215, endPoint x: 571, endPoint y: 237, distance: 29.9
click at [591, 215] on span "button" at bounding box center [588, 208] width 17 height 17
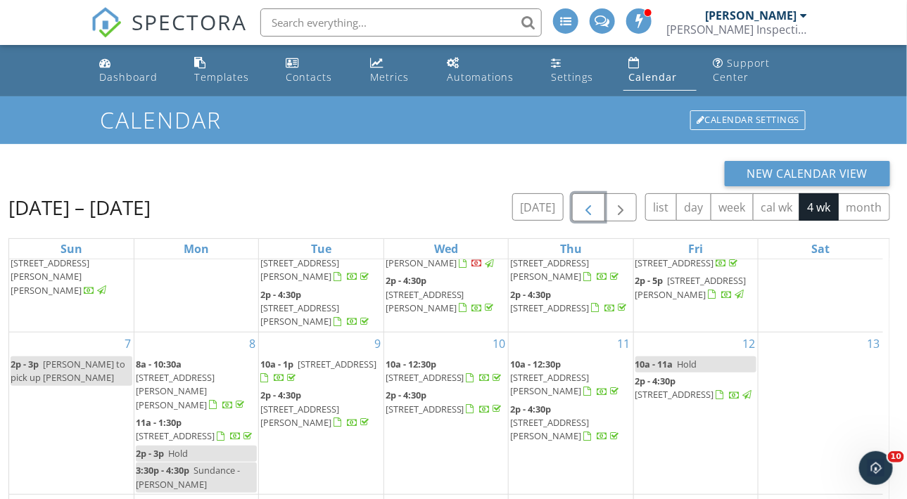
scroll to position [201, 0]
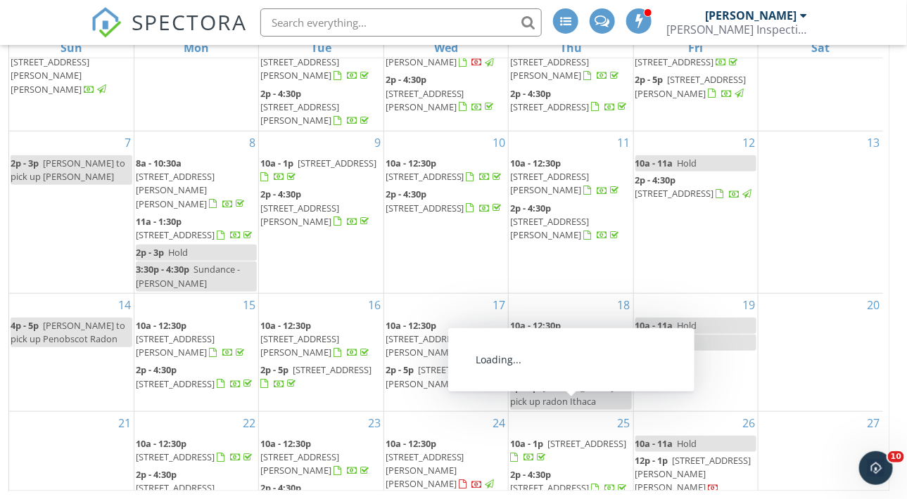
click at [571, 437] on span "[STREET_ADDRESS]" at bounding box center [586, 443] width 79 height 13
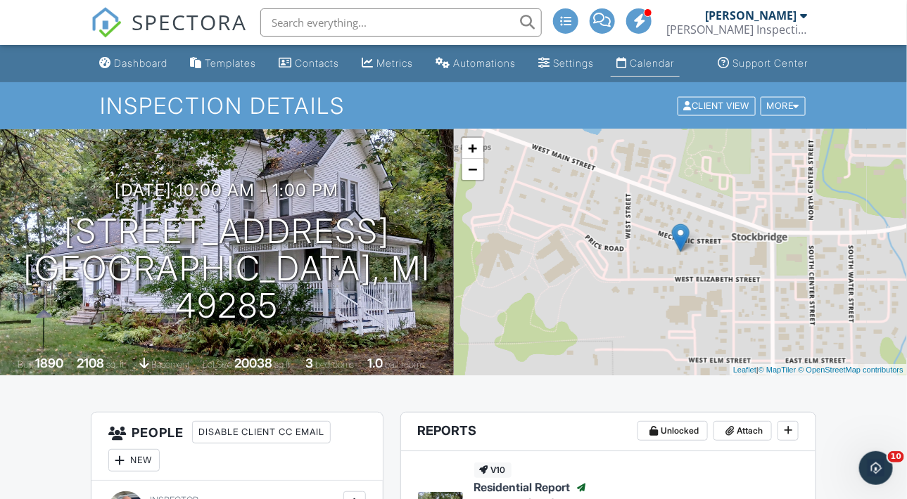
drag, startPoint x: 661, startPoint y: 79, endPoint x: 637, endPoint y: 118, distance: 46.1
click at [661, 69] on div "Calendar" at bounding box center [651, 63] width 44 height 12
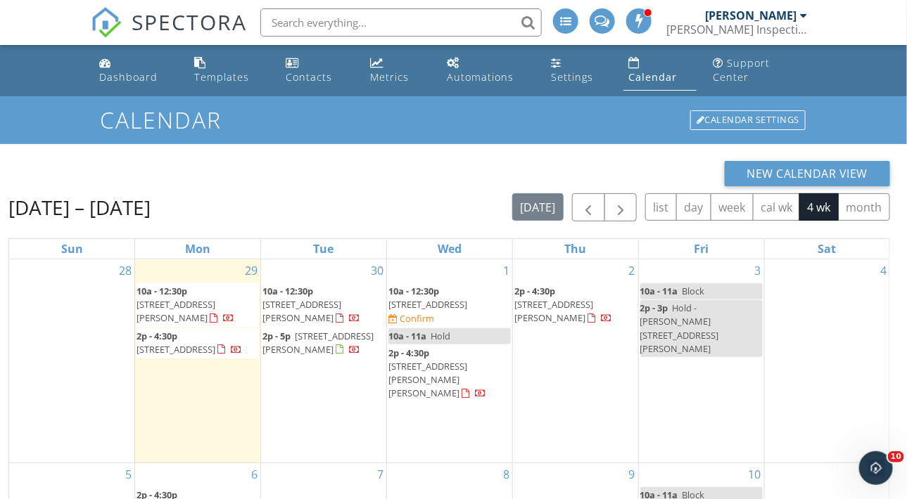
click at [419, 362] on span "[STREET_ADDRESS][PERSON_NAME][PERSON_NAME]" at bounding box center [427, 379] width 79 height 39
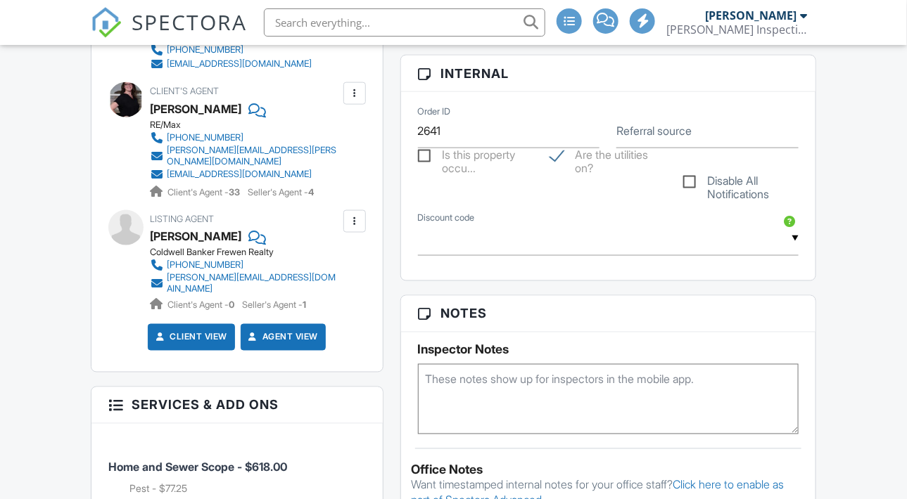
click at [439, 395] on textarea at bounding box center [608, 399] width 381 height 70
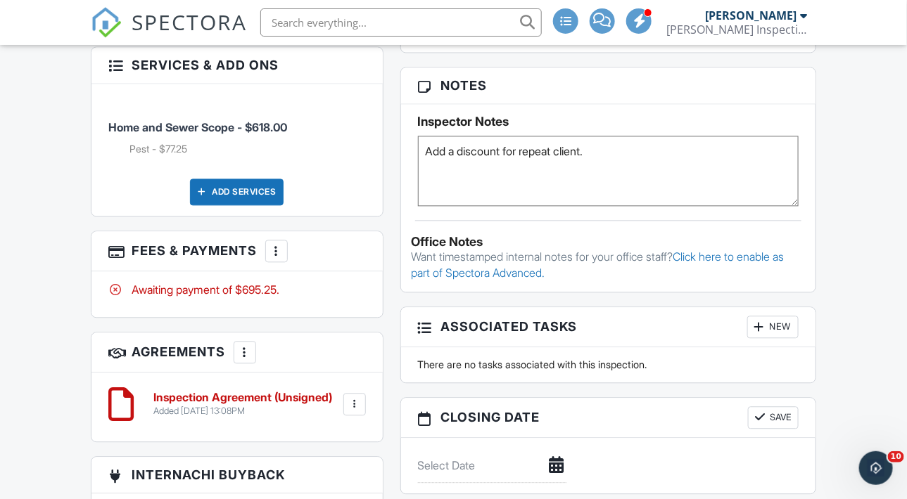
scroll to position [1002, 0]
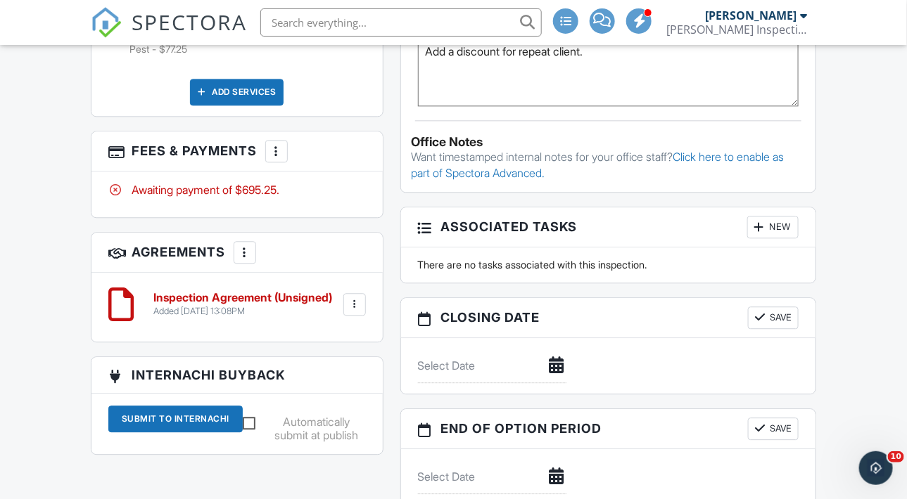
type textarea "Add a discount for repeat client."
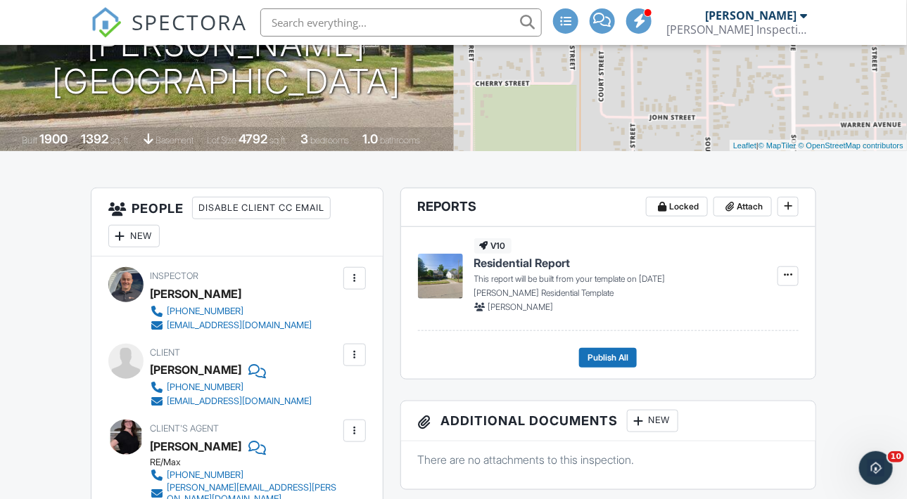
scroll to position [111, 0]
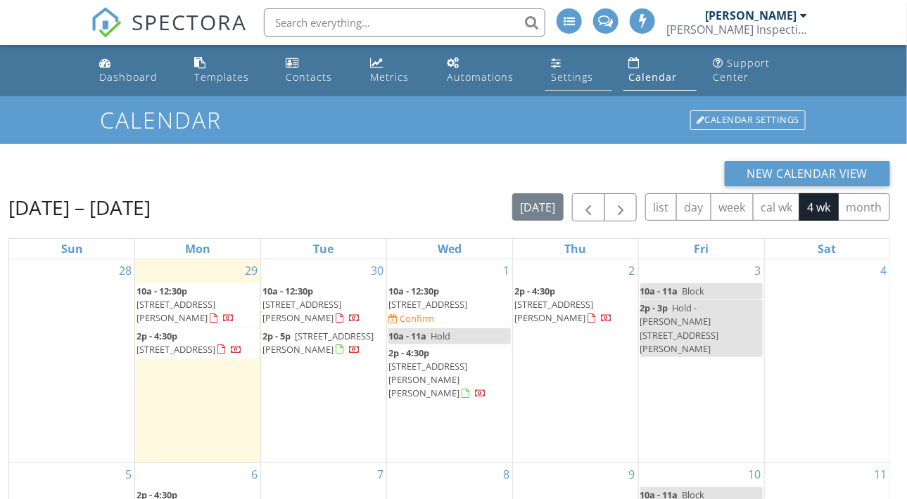
click at [557, 81] on div "Settings" at bounding box center [572, 76] width 42 height 13
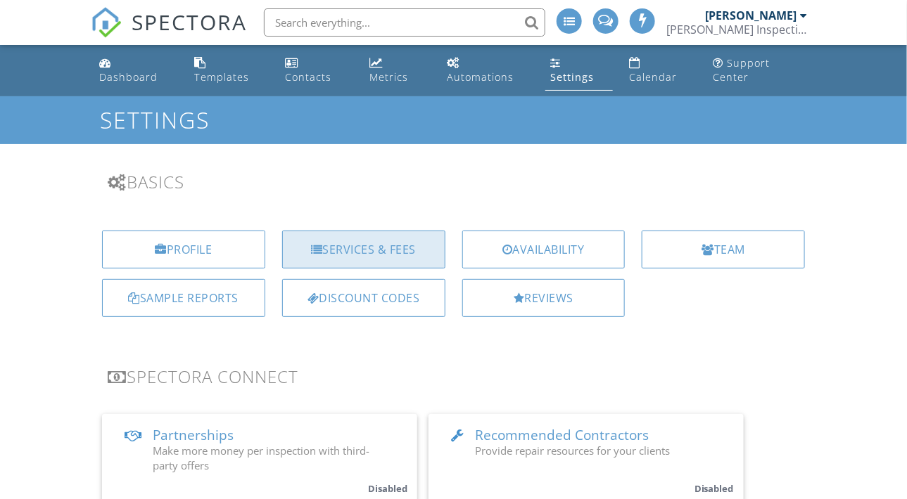
click at [358, 255] on div "Services & Fees" at bounding box center [363, 250] width 163 height 38
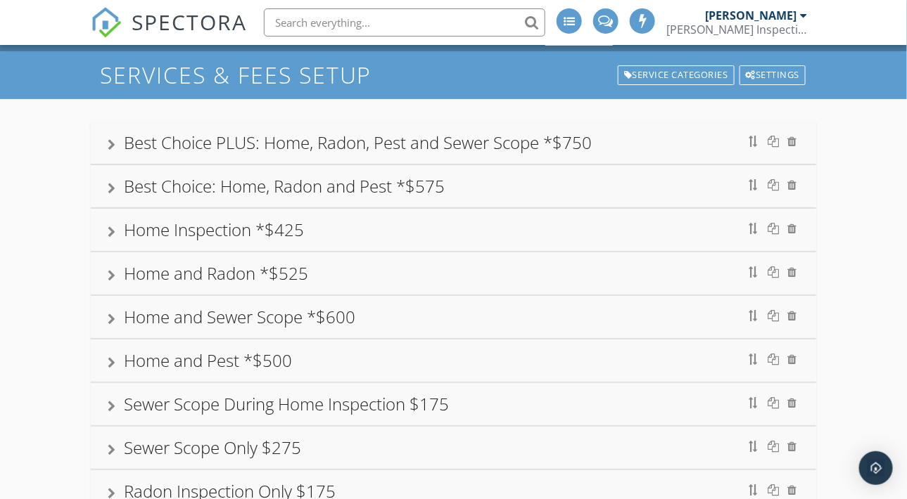
scroll to position [187, 0]
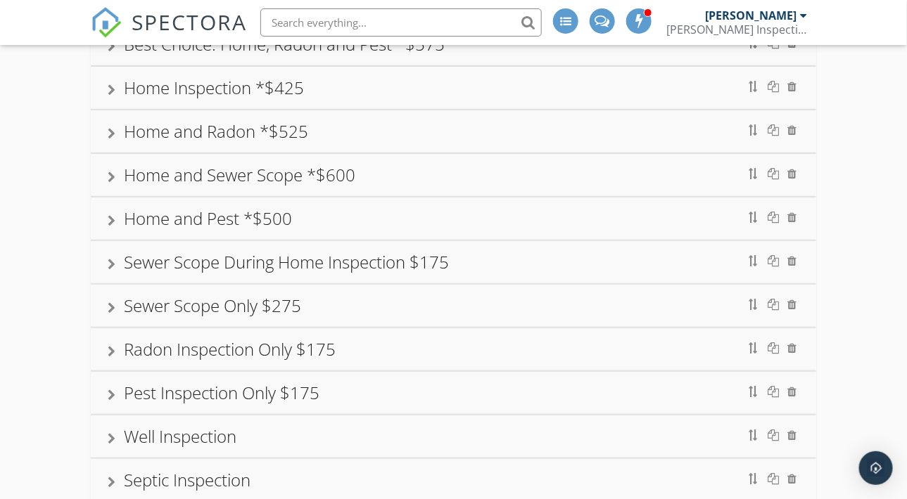
click at [279, 345] on div "Radon Inspection Only $175" at bounding box center [230, 349] width 212 height 23
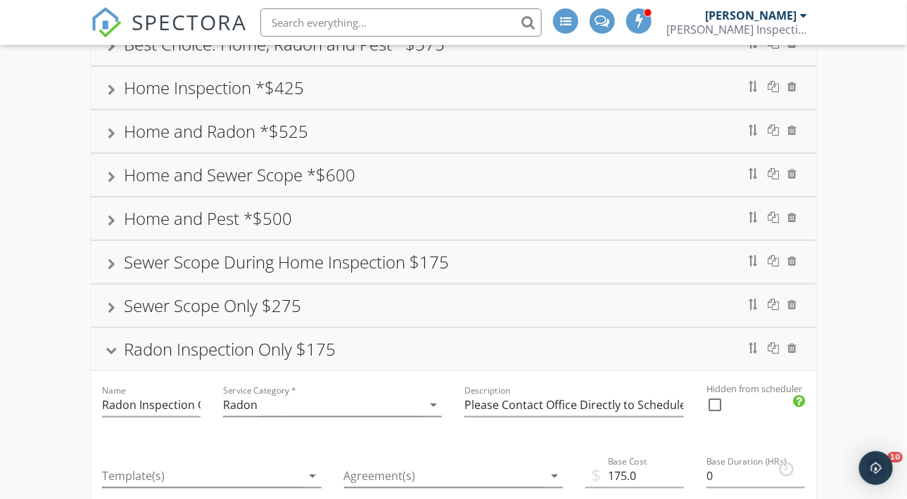
scroll to position [0, 0]
